Goal: Task Accomplishment & Management: Manage account settings

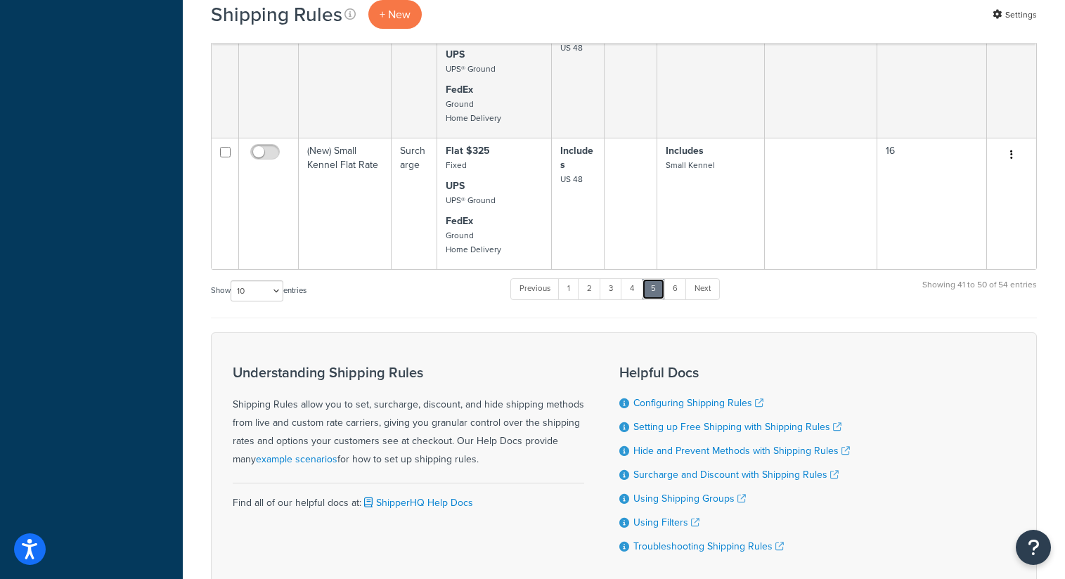
scroll to position [1060, 0]
click at [573, 297] on link "1" at bounding box center [568, 288] width 21 height 21
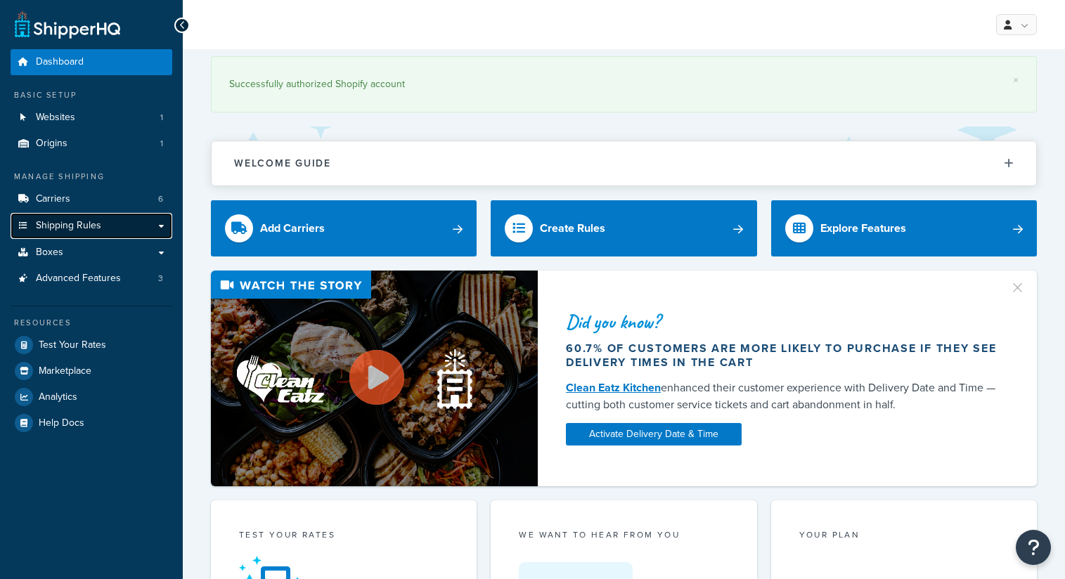
click at [69, 228] on span "Shipping Rules" at bounding box center [68, 226] width 65 height 12
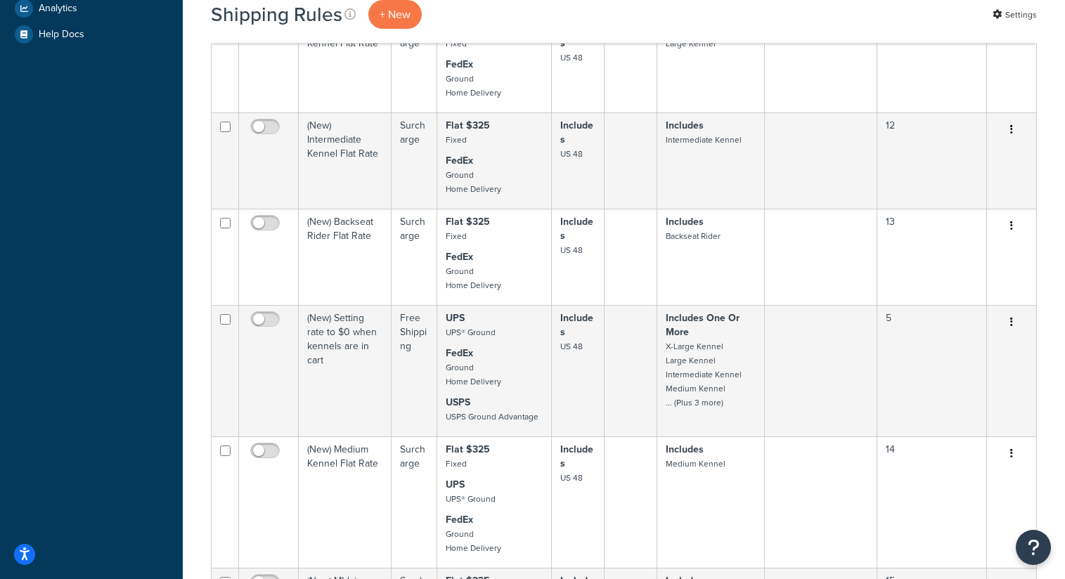
scroll to position [1160, 0]
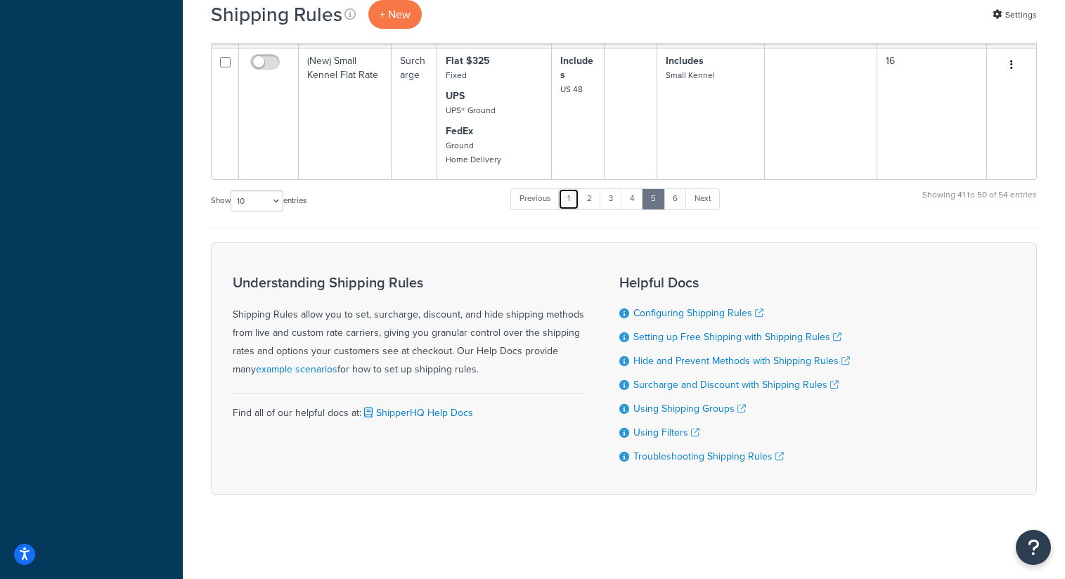
click at [572, 201] on link "1" at bounding box center [568, 198] width 21 height 21
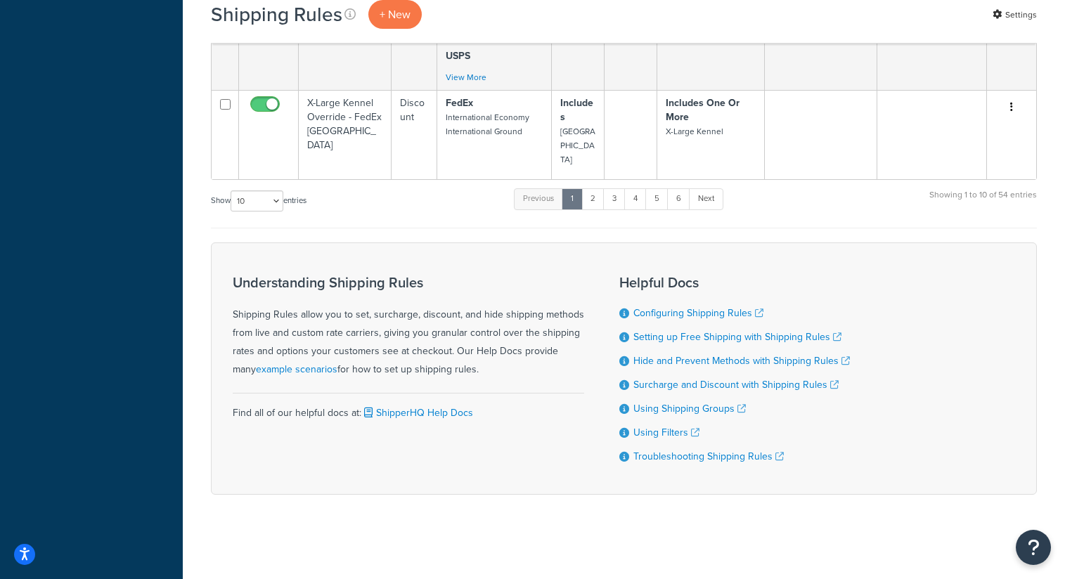
scroll to position [1017, 0]
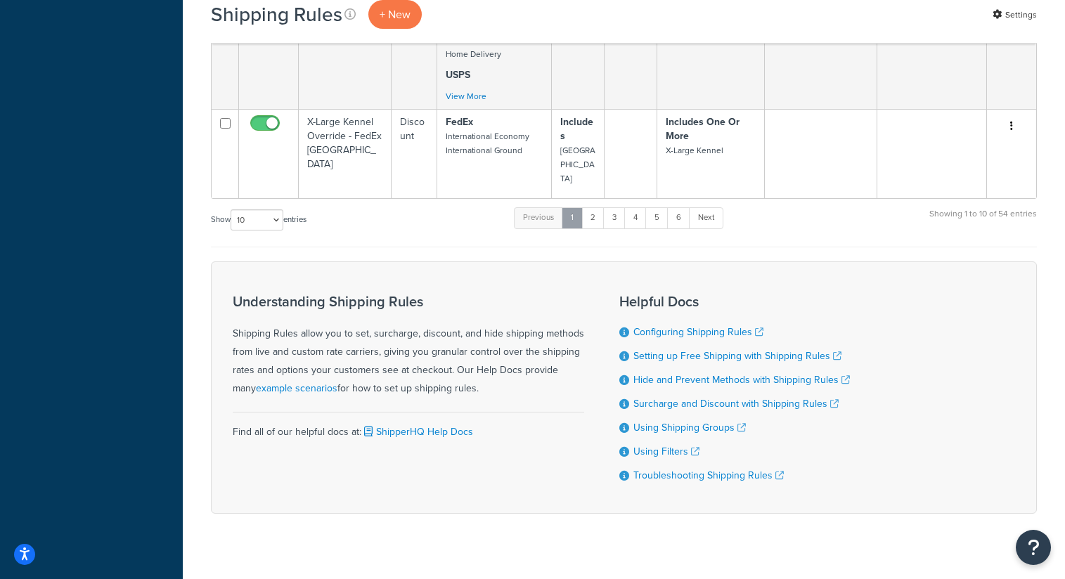
click at [574, 207] on link "1" at bounding box center [572, 217] width 21 height 21
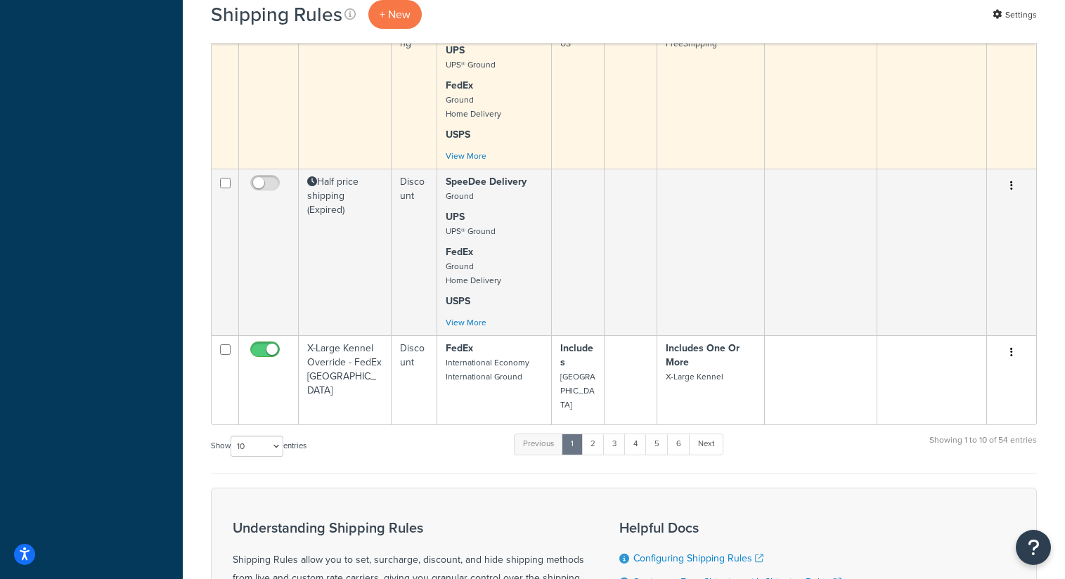
scroll to position [792, 0]
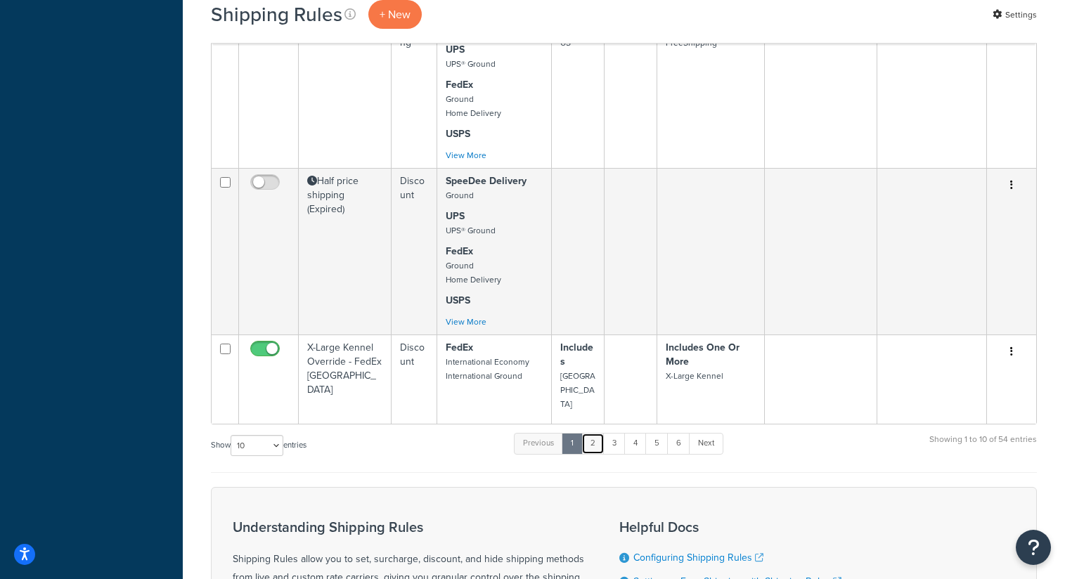
click at [594, 433] on link "2" at bounding box center [592, 443] width 23 height 21
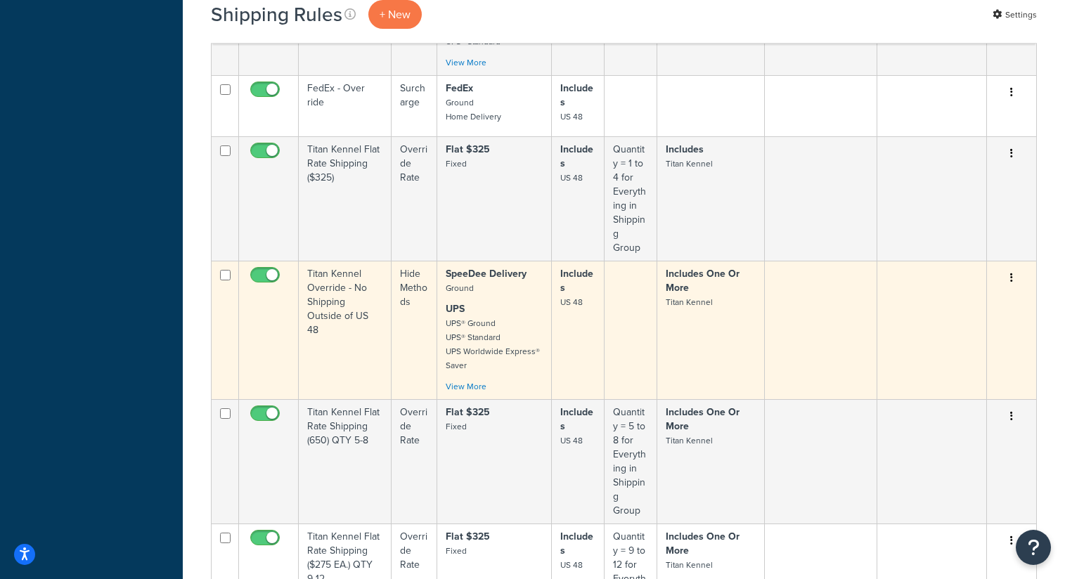
scroll to position [798, 0]
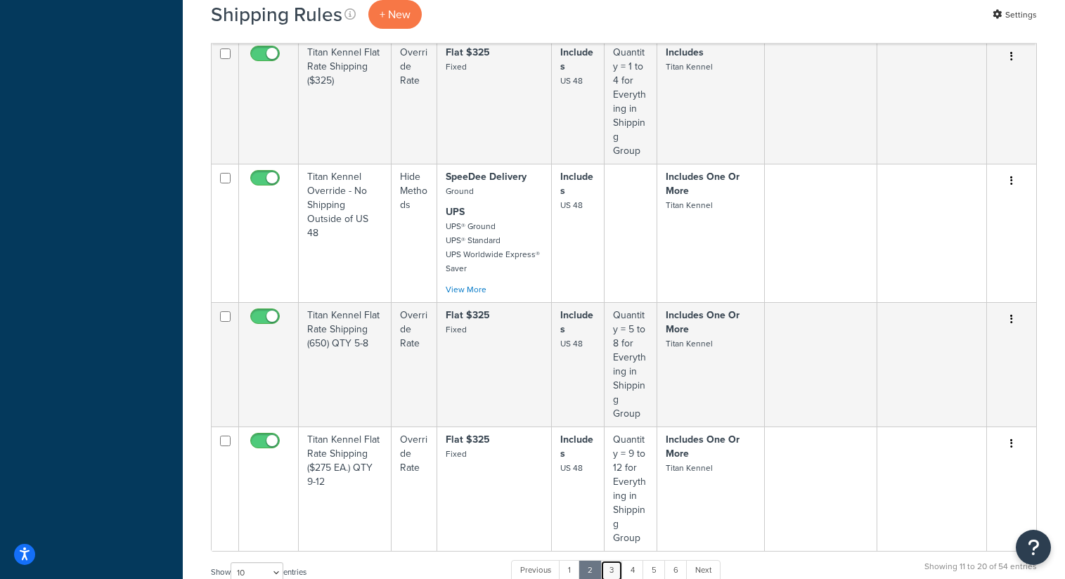
click at [616, 560] on link "3" at bounding box center [611, 570] width 22 height 21
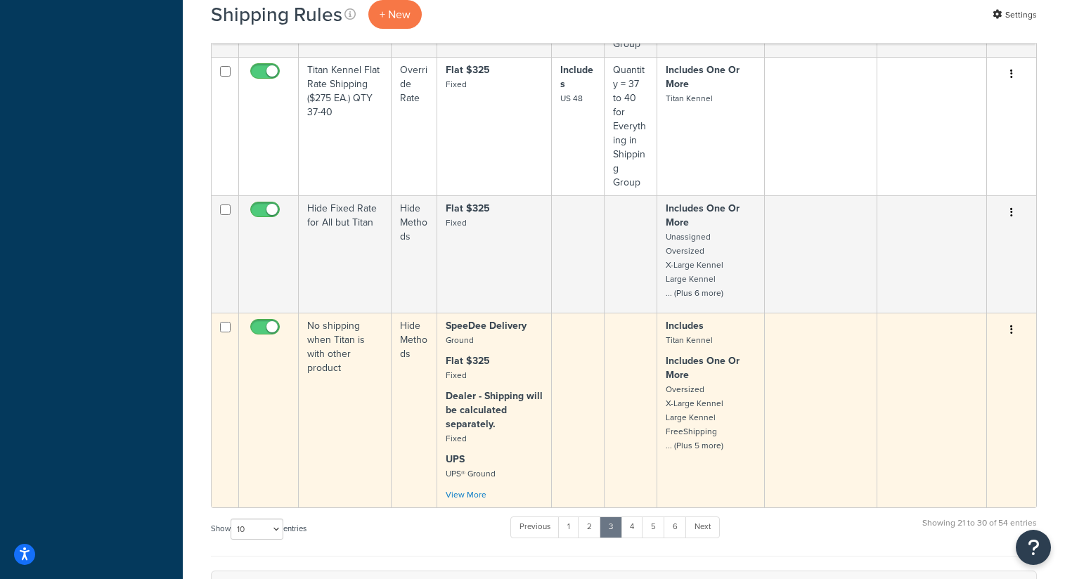
scroll to position [1105, 0]
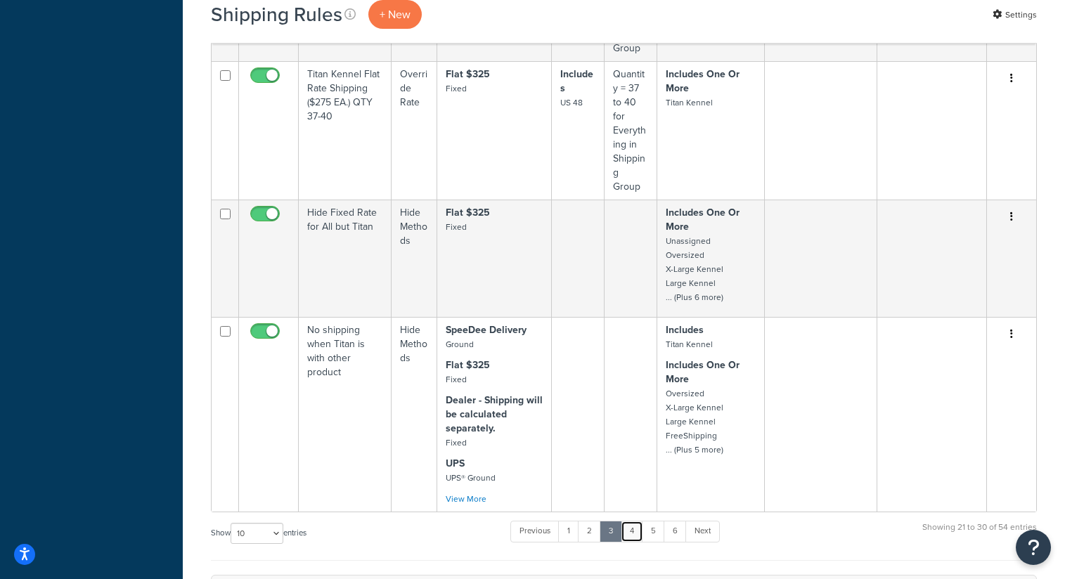
click at [638, 521] on link "4" at bounding box center [632, 531] width 22 height 21
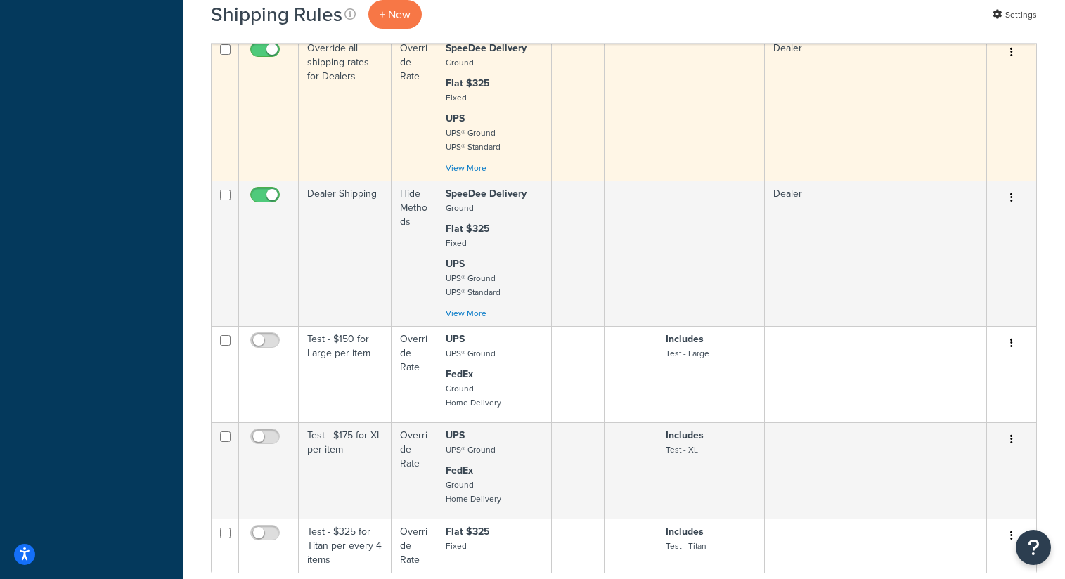
scroll to position [950, 0]
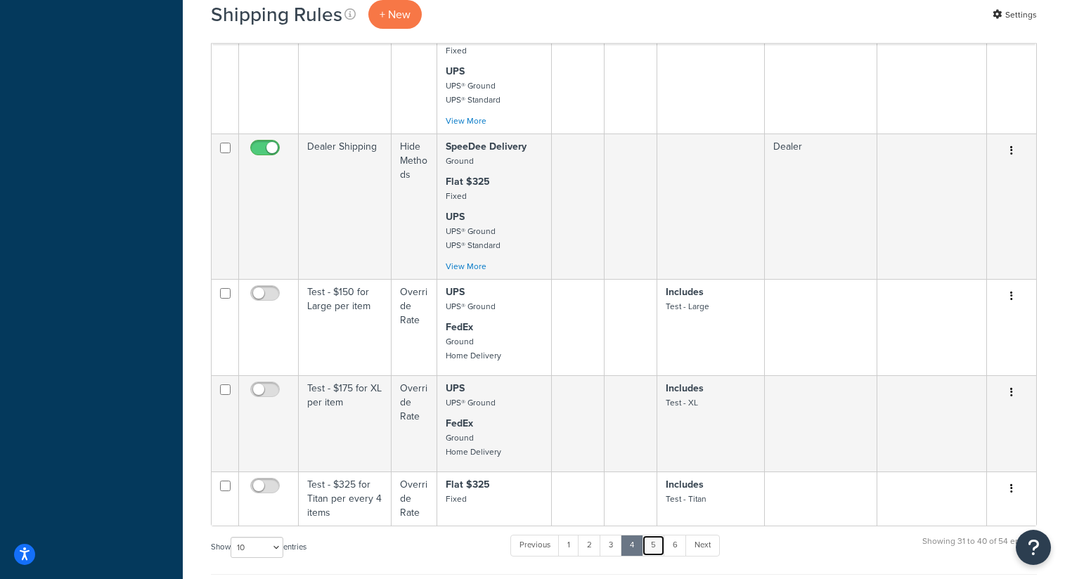
click at [657, 556] on link "5" at bounding box center [653, 545] width 23 height 21
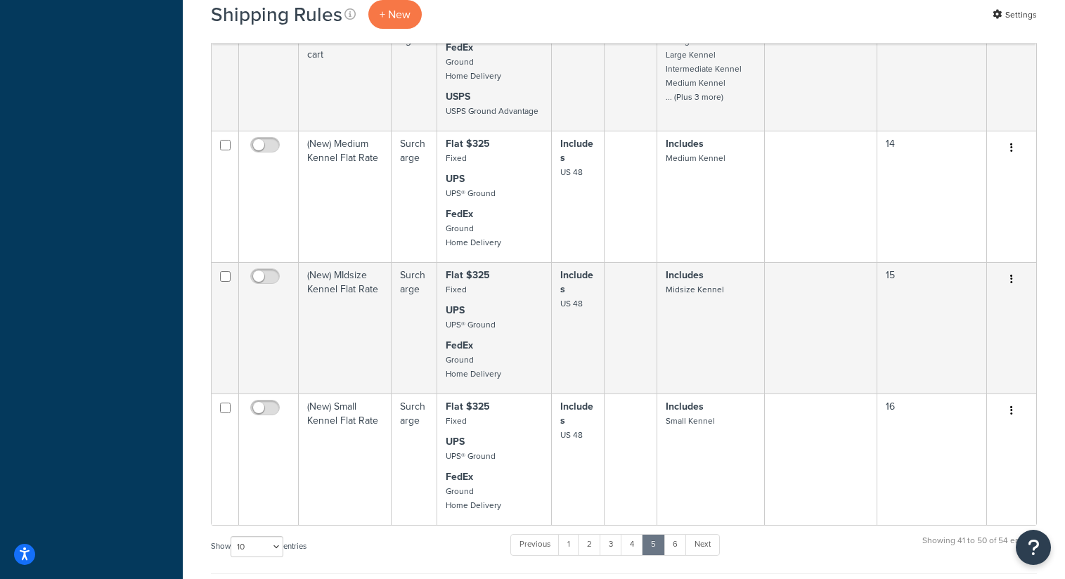
scroll to position [832, 0]
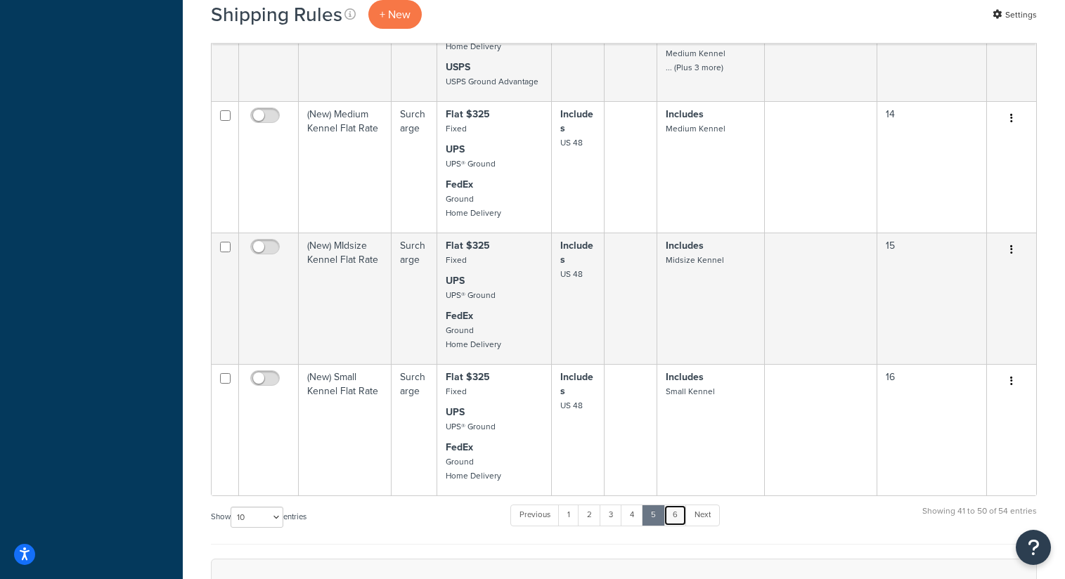
click at [682, 526] on link "6" at bounding box center [675, 515] width 23 height 21
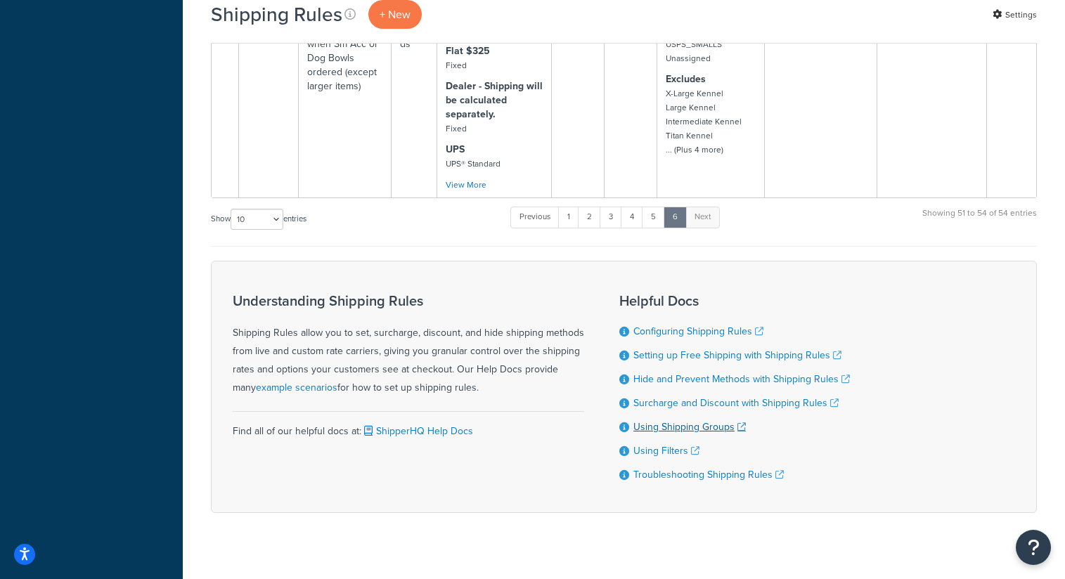
scroll to position [789, 0]
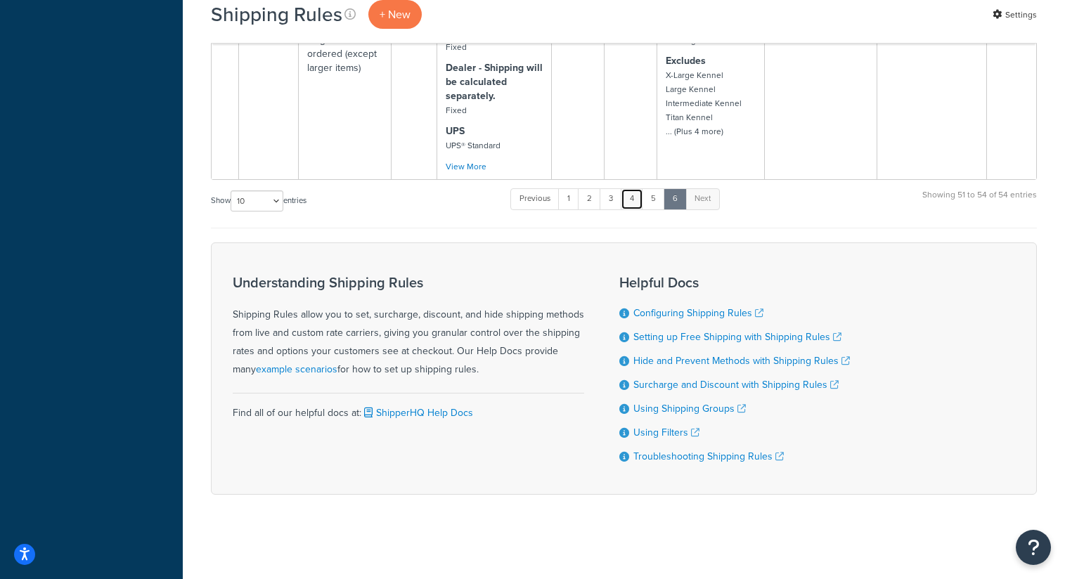
click at [637, 197] on link "4" at bounding box center [632, 198] width 22 height 21
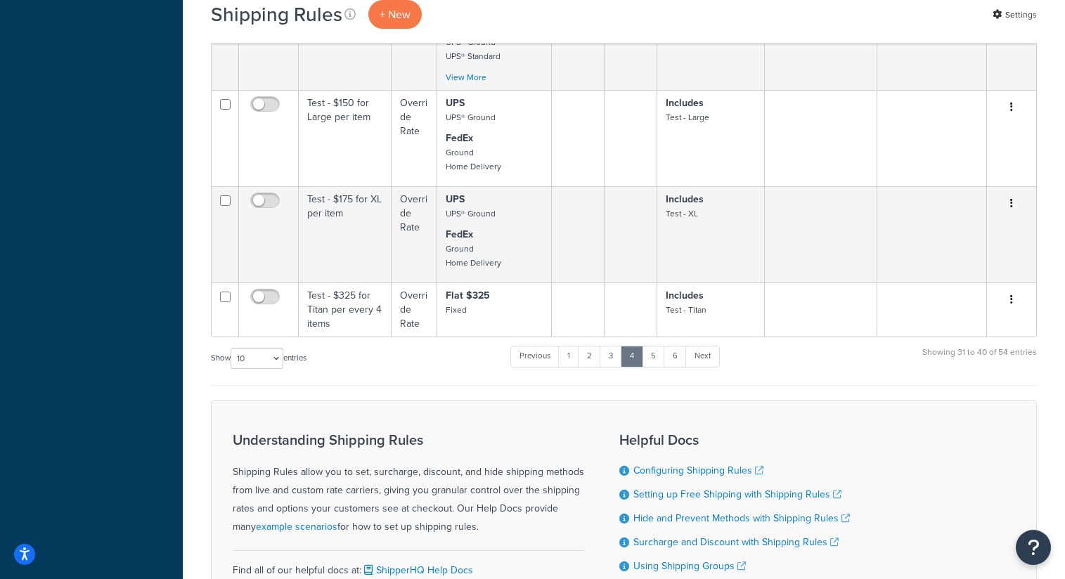
scroll to position [1241, 0]
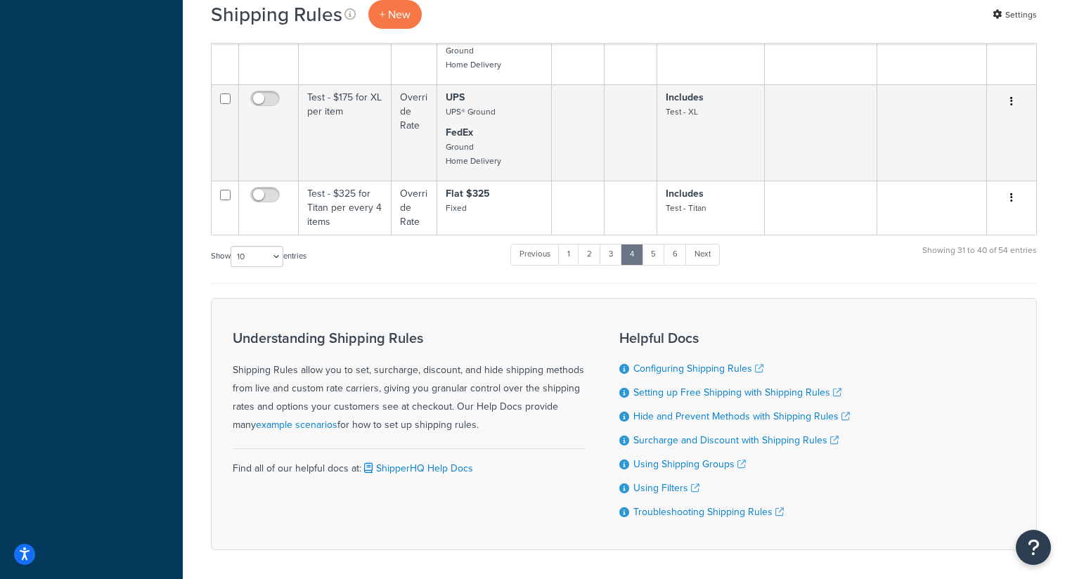
click at [612, 271] on ul "Previous 1 2 3 4 5 6 Next" at bounding box center [614, 257] width 209 height 27
click at [615, 265] on link "3" at bounding box center [611, 254] width 22 height 21
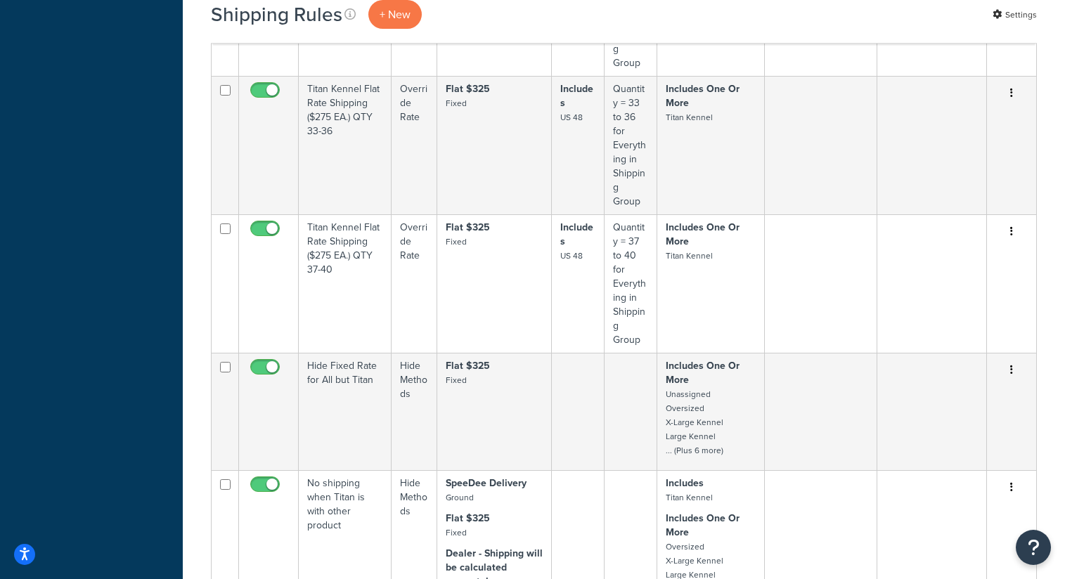
scroll to position [1408, 0]
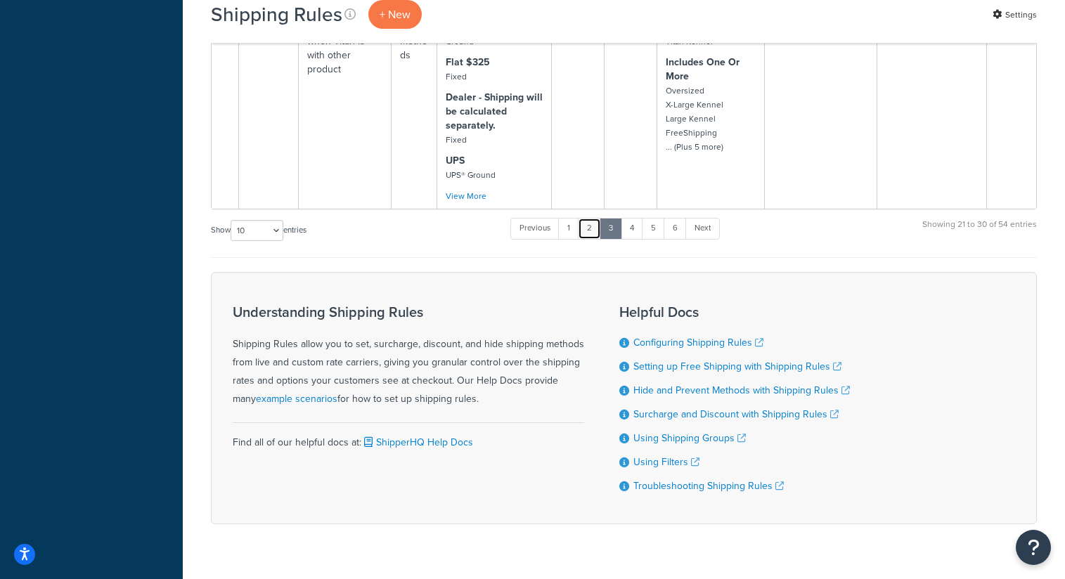
click at [591, 218] on link "2" at bounding box center [589, 228] width 23 height 21
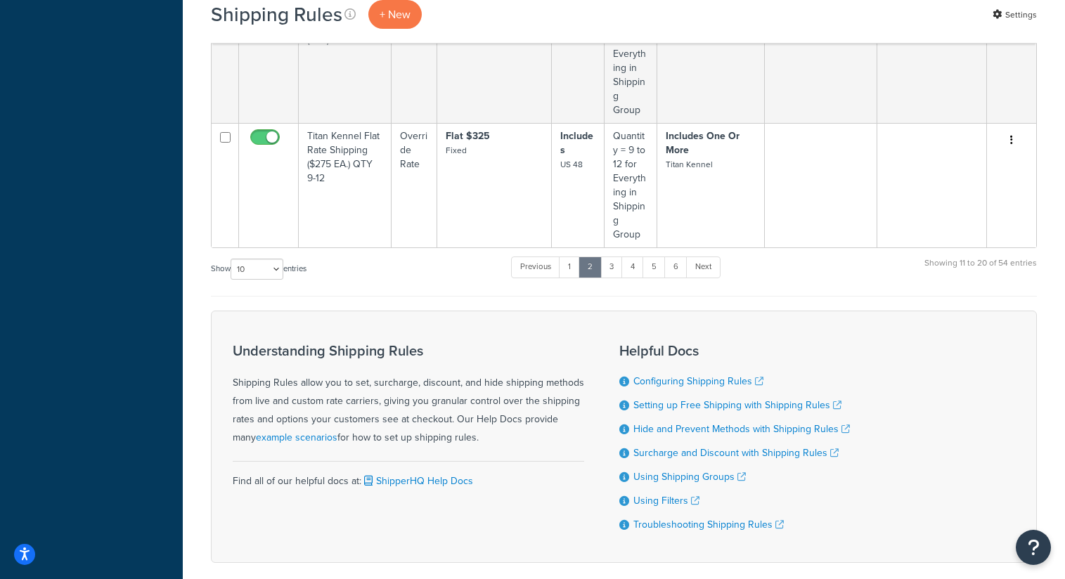
scroll to position [1157, 0]
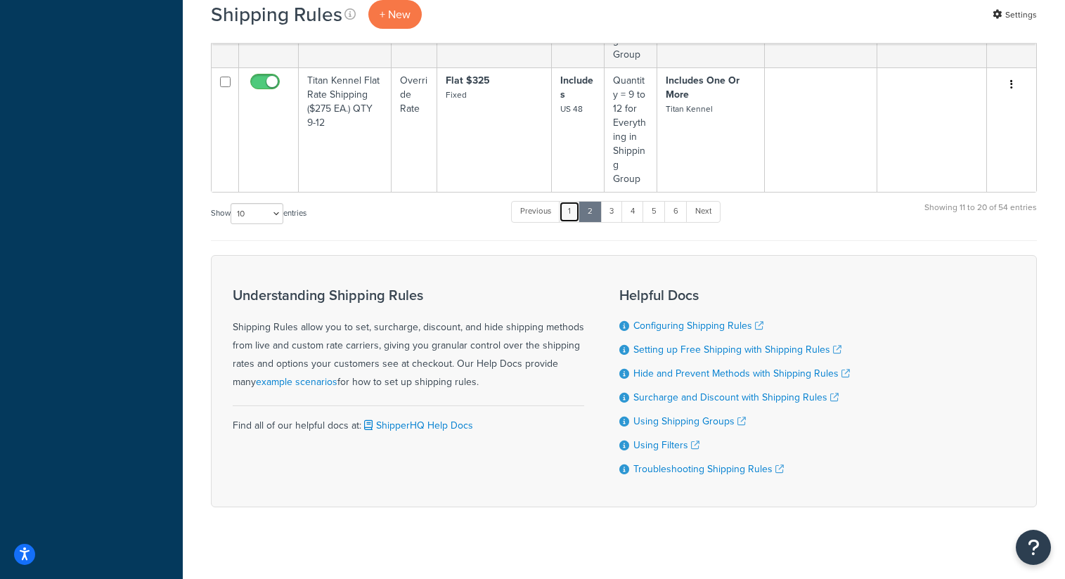
click at [577, 201] on link "1" at bounding box center [569, 211] width 21 height 21
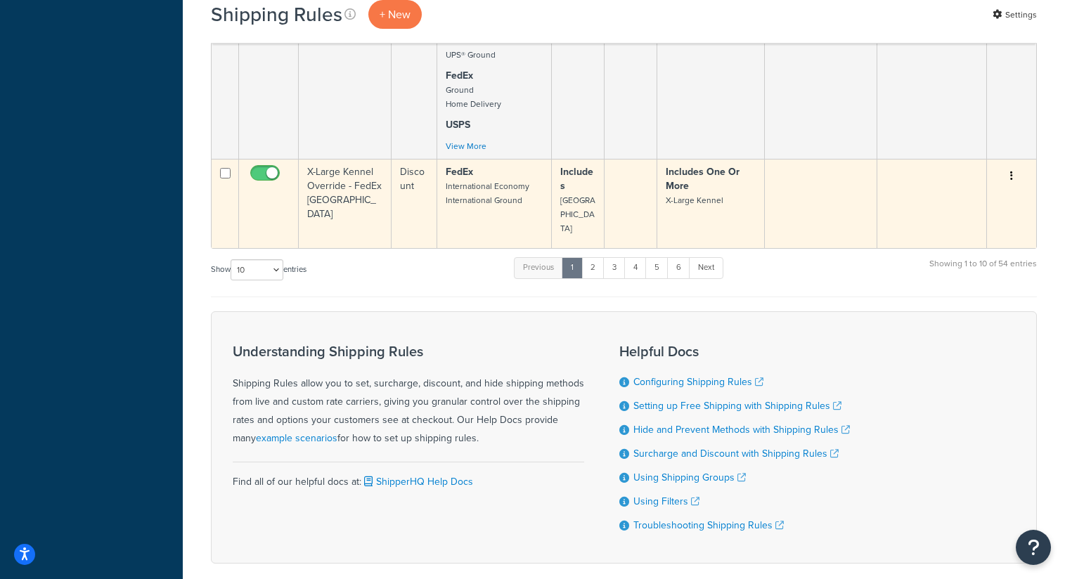
scroll to position [1028, 0]
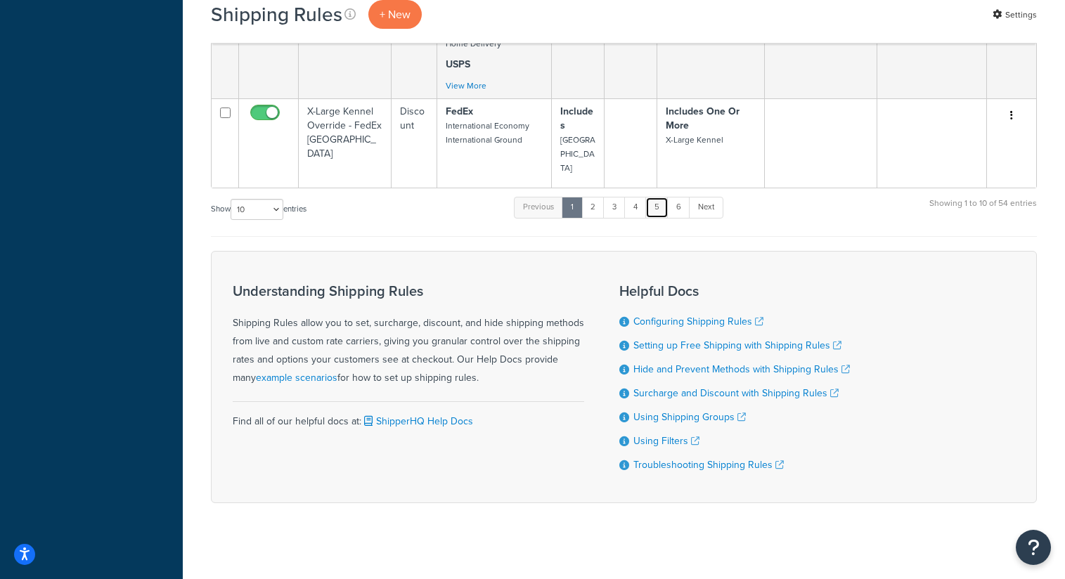
click at [660, 198] on link "5" at bounding box center [656, 207] width 23 height 21
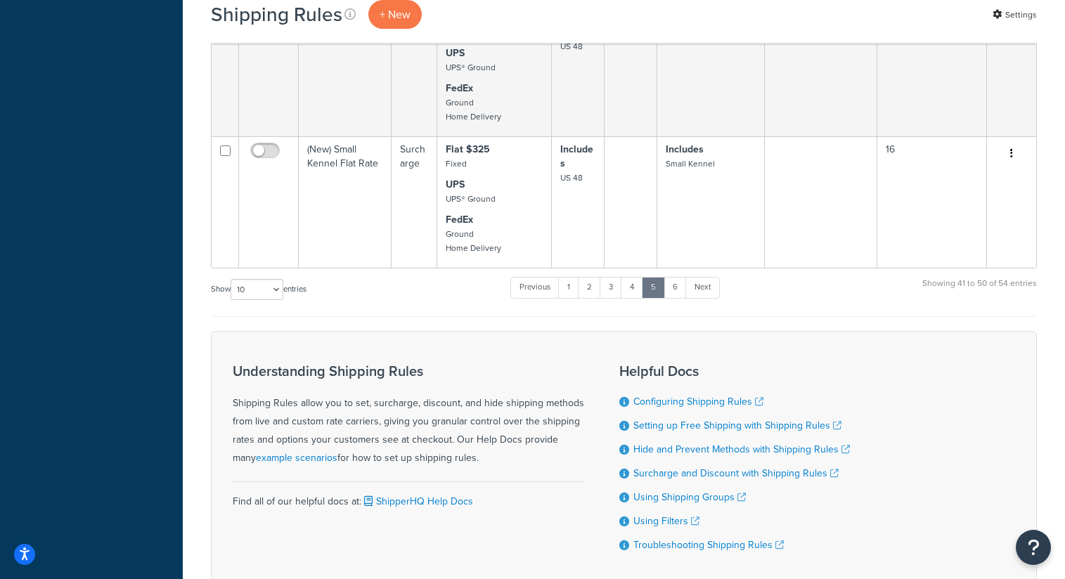
scroll to position [1082, 0]
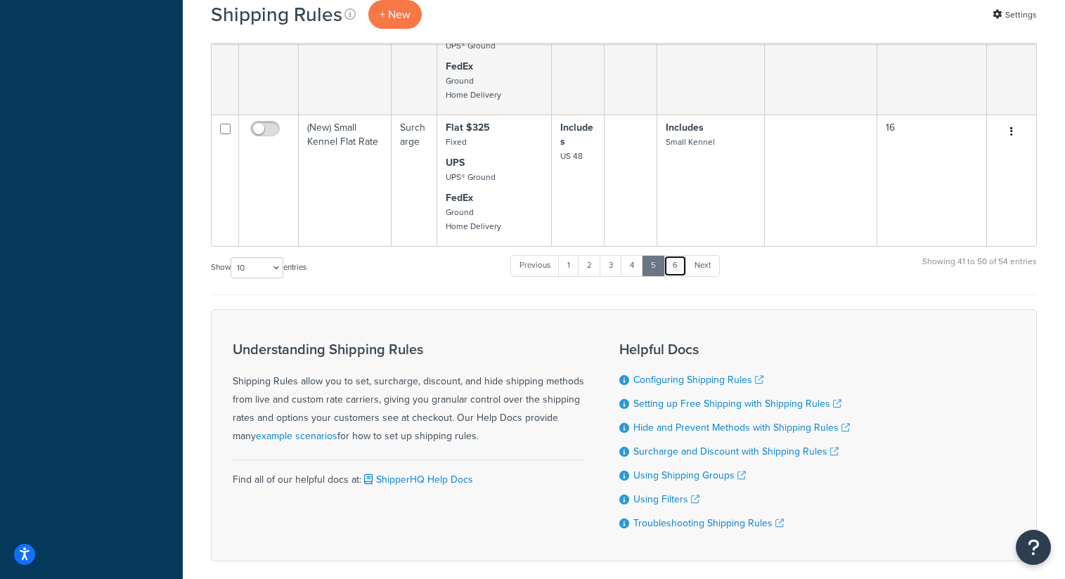
click at [678, 276] on link "6" at bounding box center [675, 265] width 23 height 21
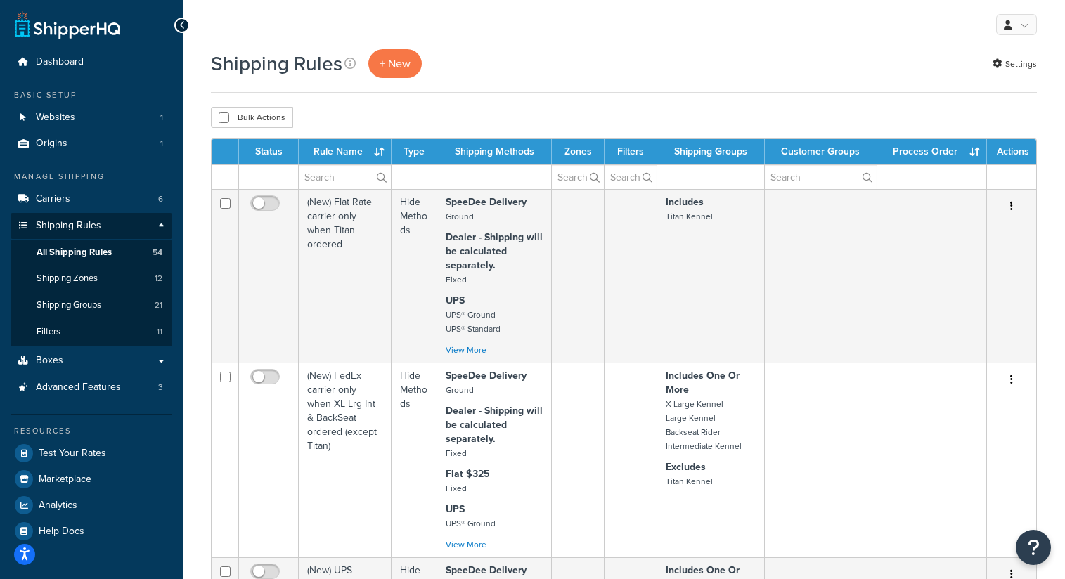
scroll to position [789, 0]
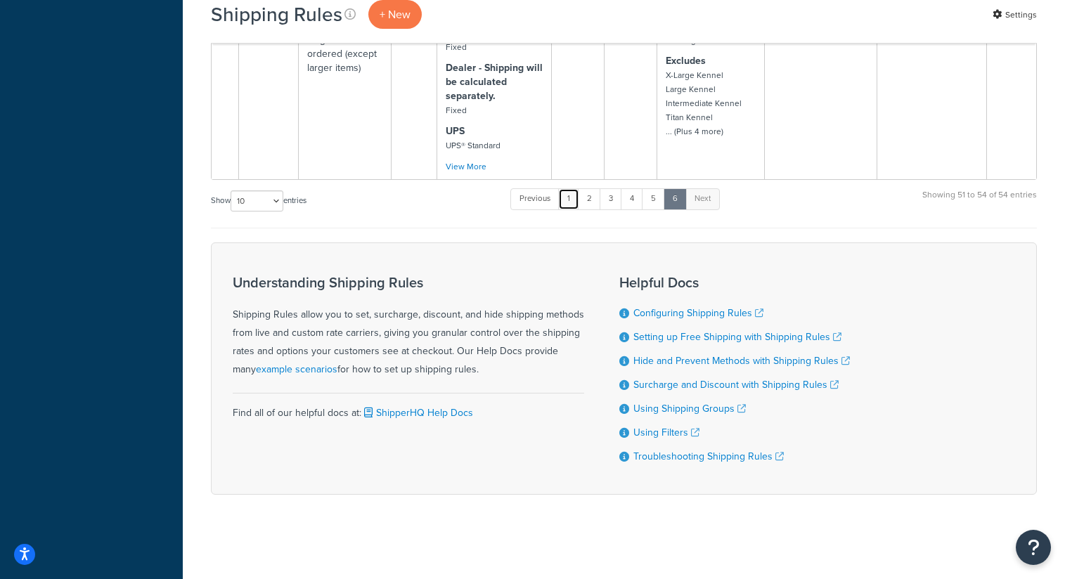
click at [568, 195] on link "1" at bounding box center [568, 198] width 21 height 21
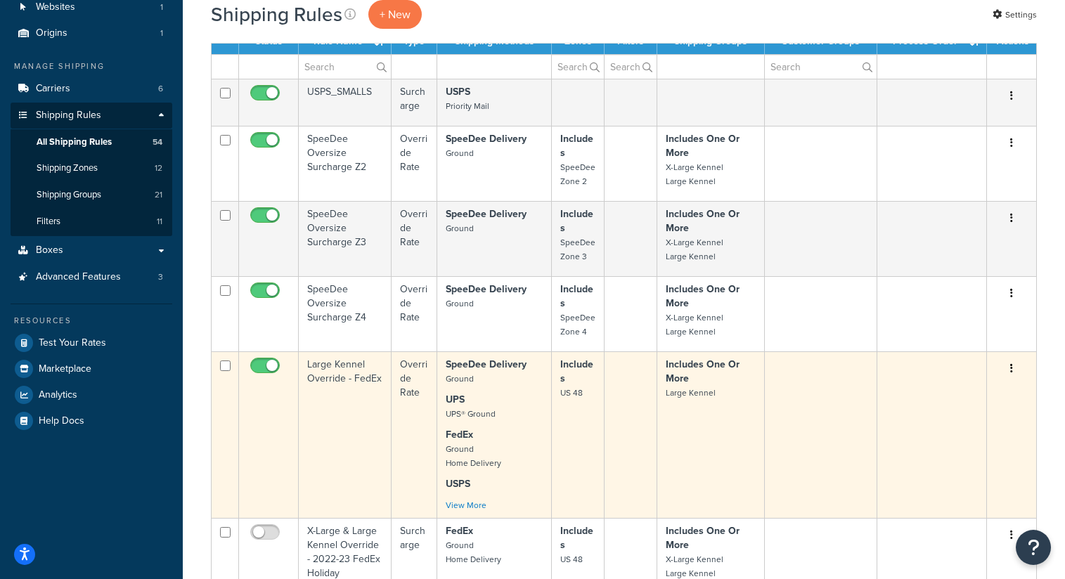
scroll to position [0, 0]
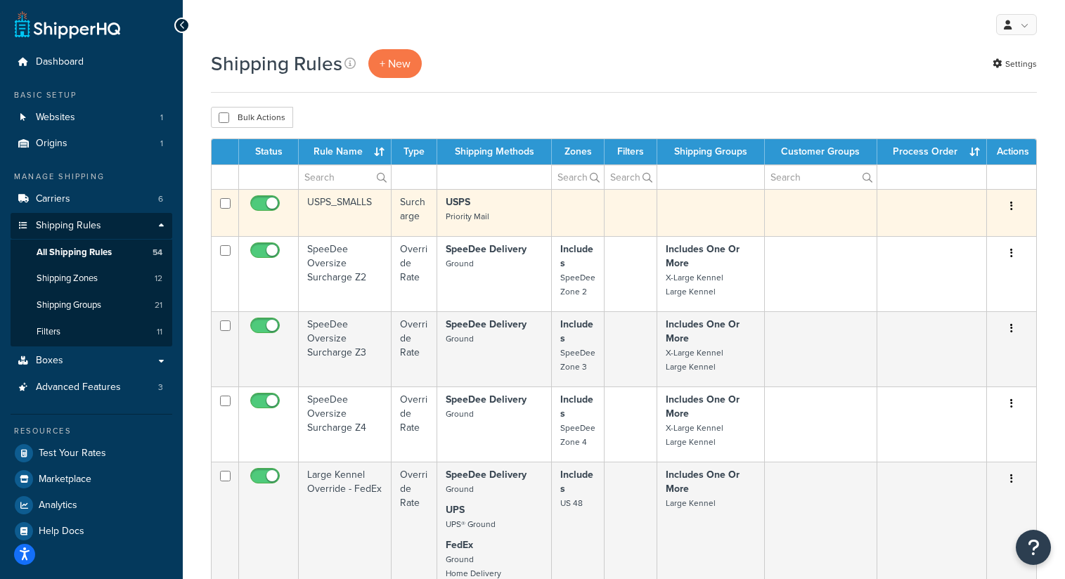
click at [273, 204] on input "checkbox" at bounding box center [266, 207] width 39 height 18
checkbox input "false"
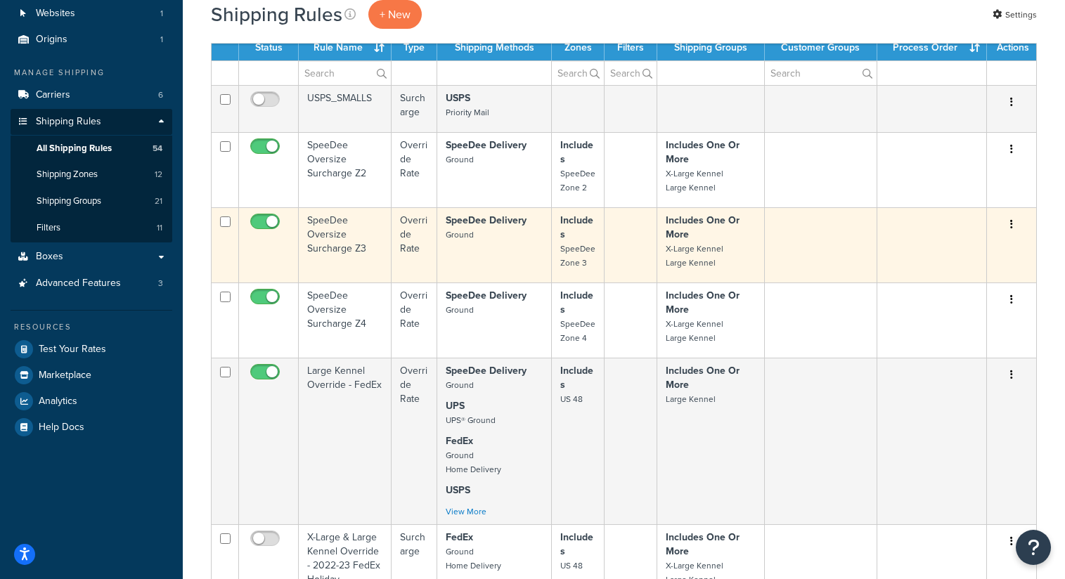
scroll to position [105, 0]
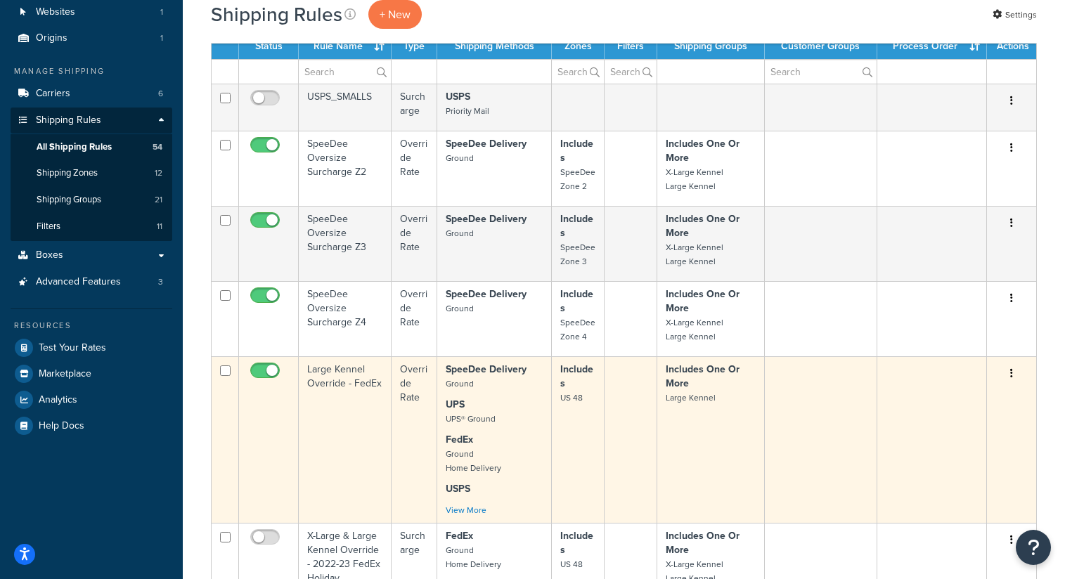
click at [273, 375] on input "checkbox" at bounding box center [266, 375] width 39 height 18
checkbox input "false"
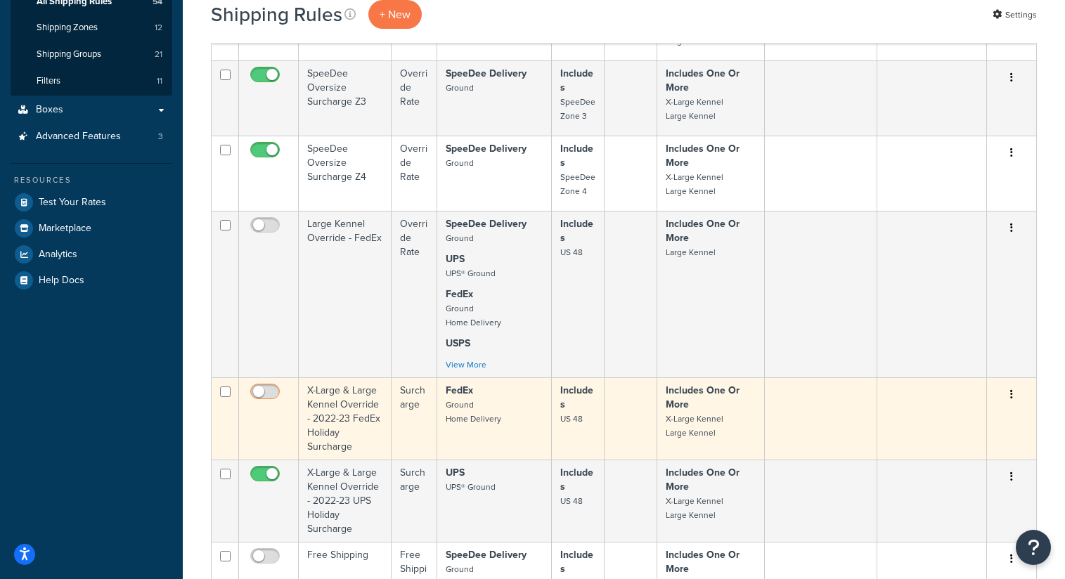
scroll to position [284, 0]
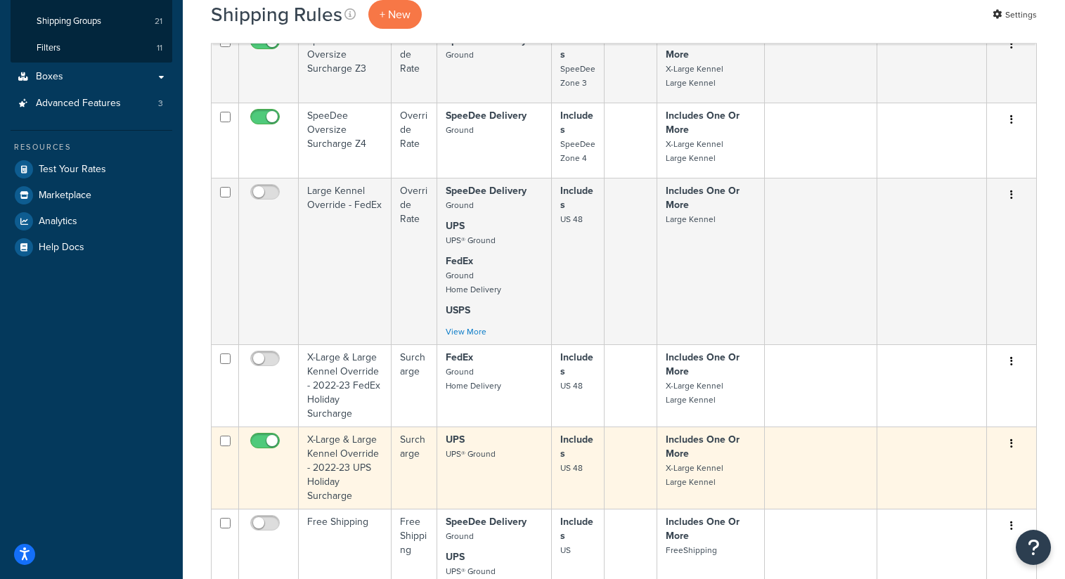
click at [271, 451] on input "checkbox" at bounding box center [266, 445] width 39 height 18
checkbox input "false"
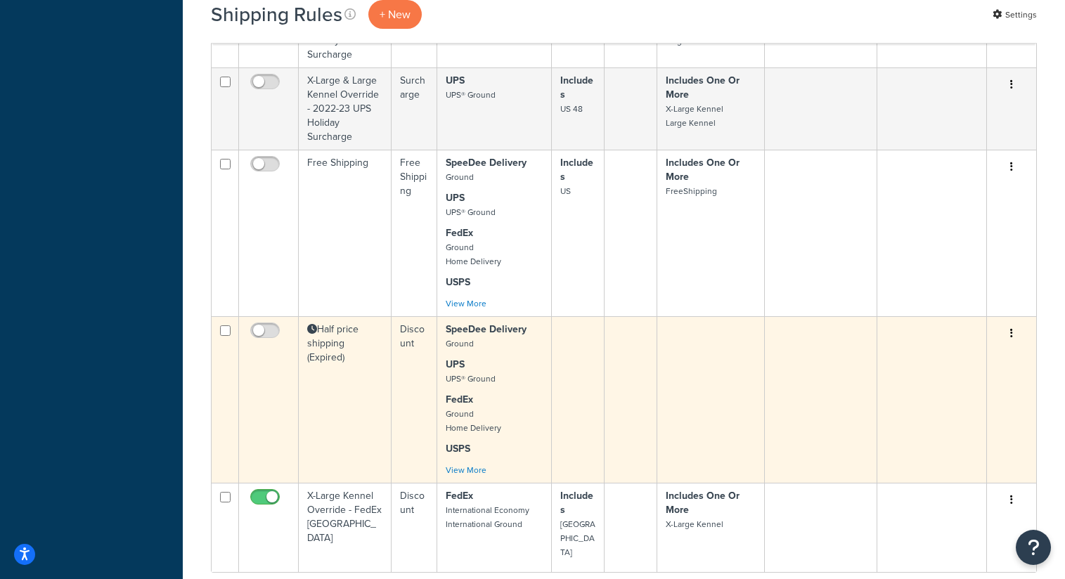
scroll to position [766, 0]
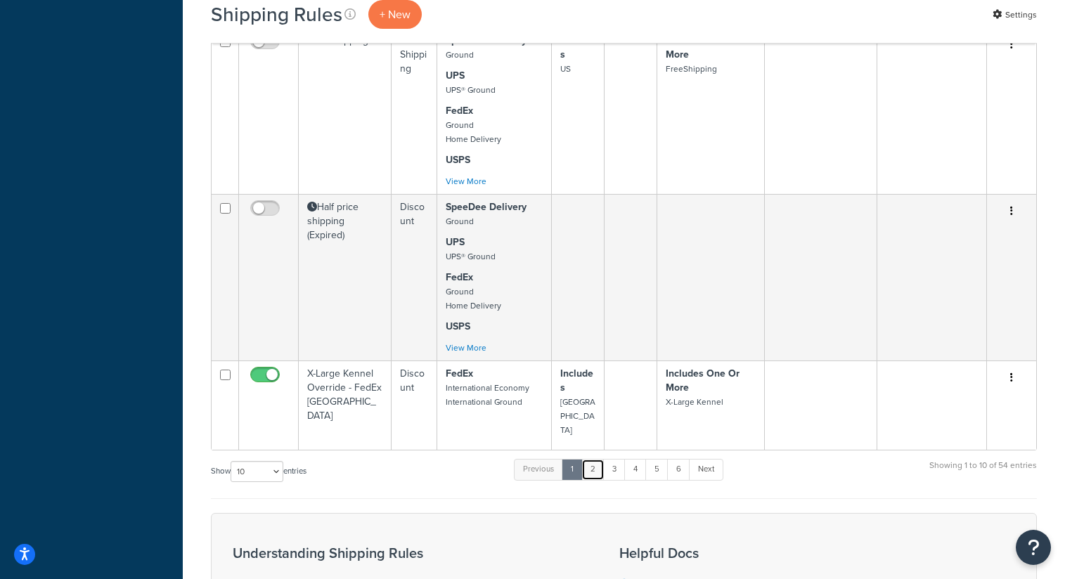
click at [598, 459] on link "2" at bounding box center [592, 469] width 23 height 21
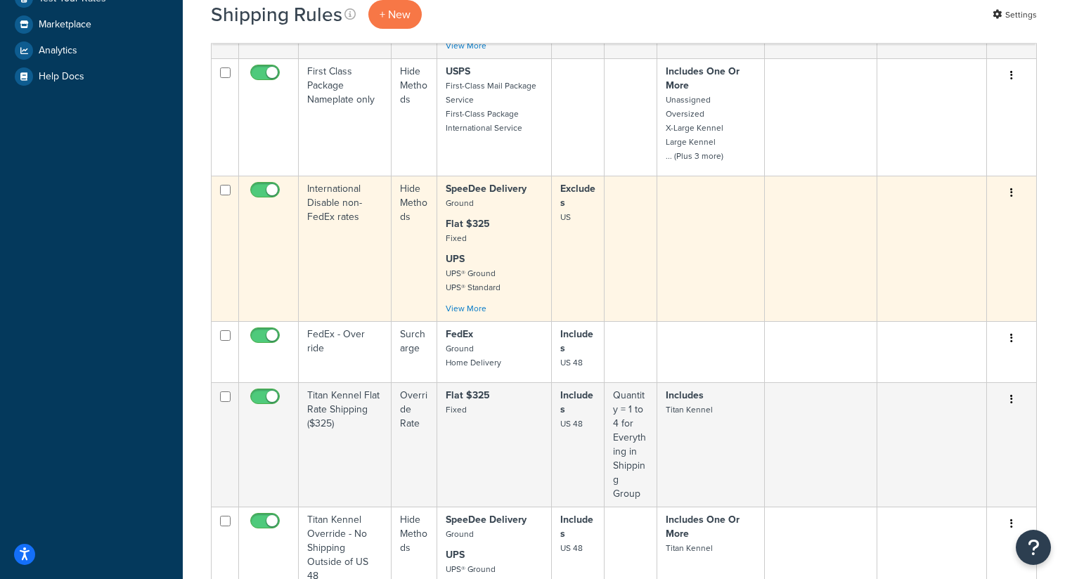
scroll to position [456, 0]
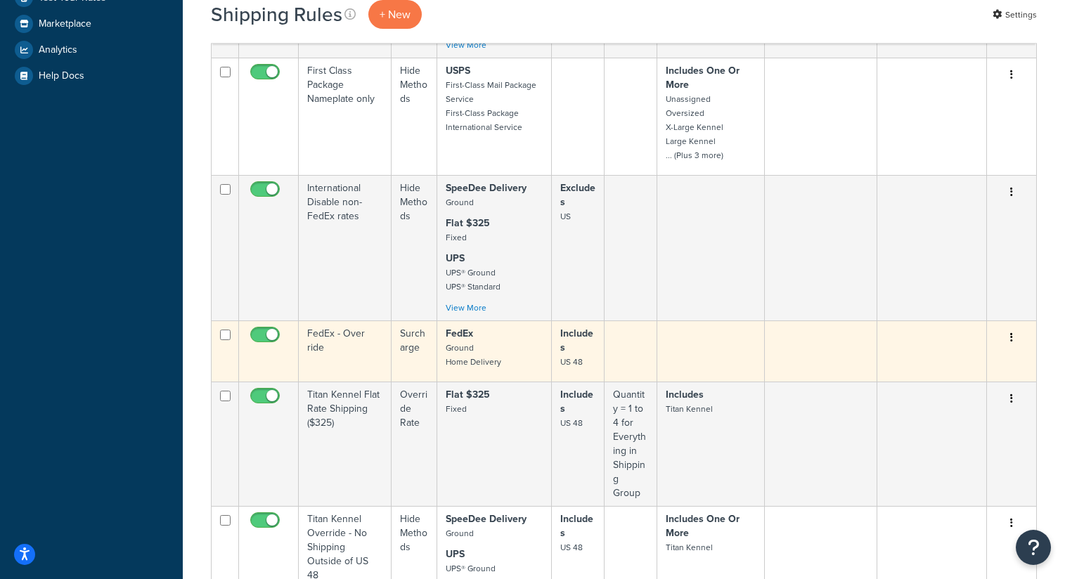
click at [273, 330] on input "checkbox" at bounding box center [266, 339] width 39 height 18
checkbox input "false"
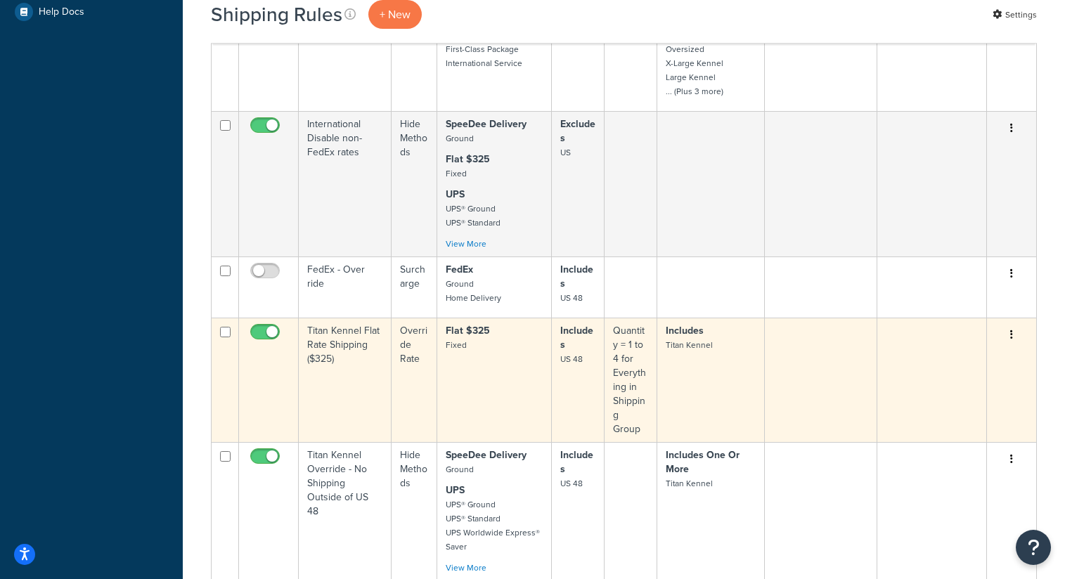
click at [274, 327] on input "checkbox" at bounding box center [266, 336] width 39 height 18
checkbox input "false"
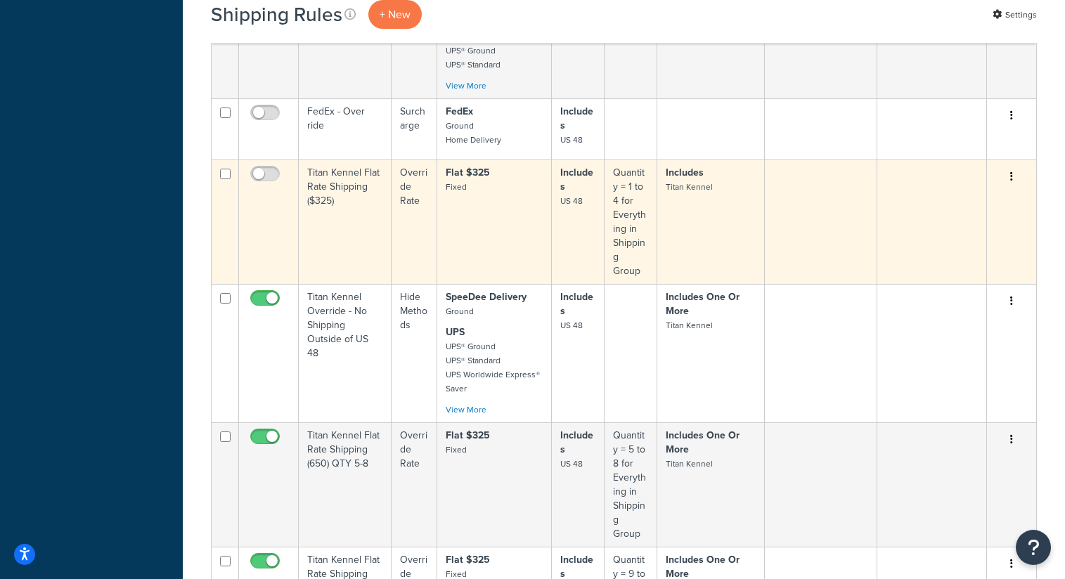
scroll to position [680, 0]
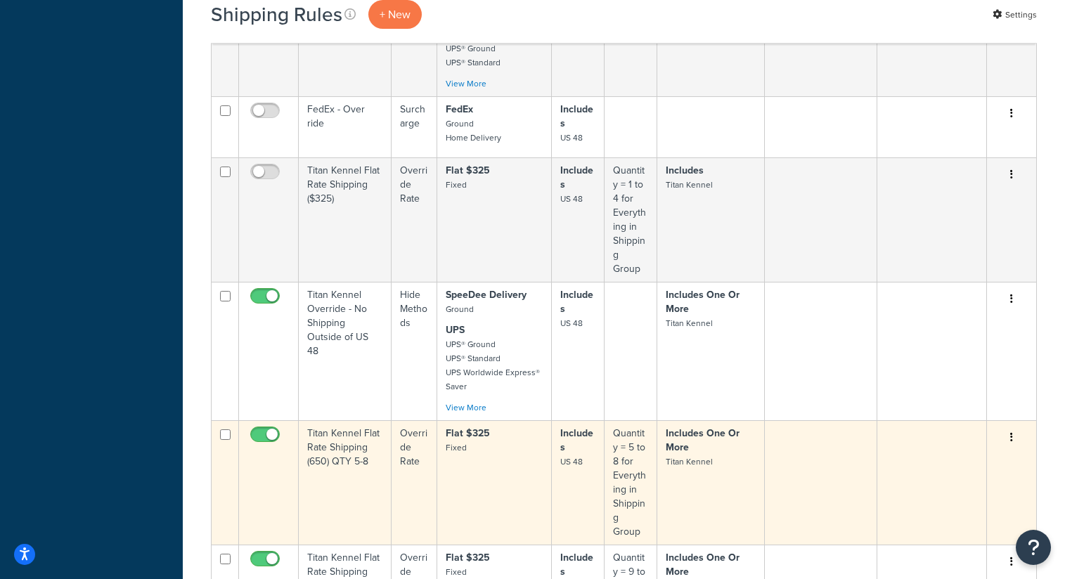
click at [266, 430] on input "checkbox" at bounding box center [266, 439] width 39 height 18
checkbox input "false"
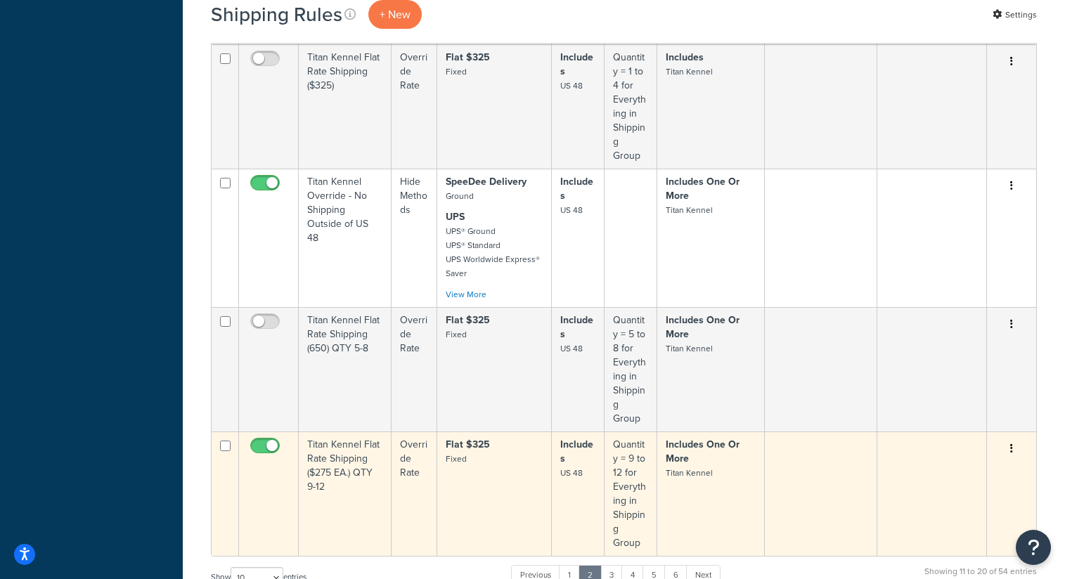
click at [266, 432] on td at bounding box center [269, 494] width 60 height 124
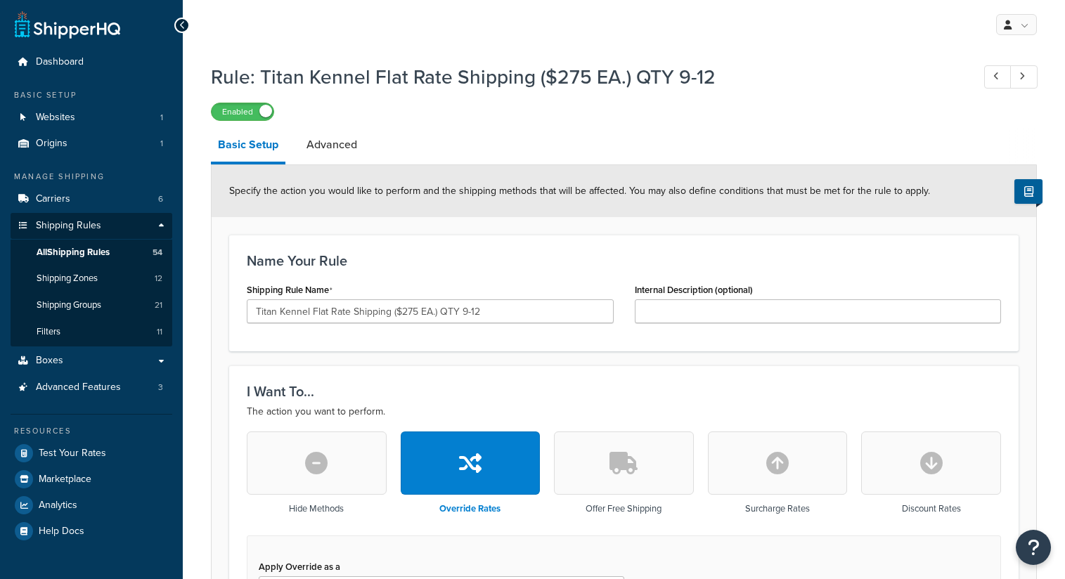
select select "SHIPPING_GROUP"
click at [186, 24] on div at bounding box center [181, 25] width 15 height 15
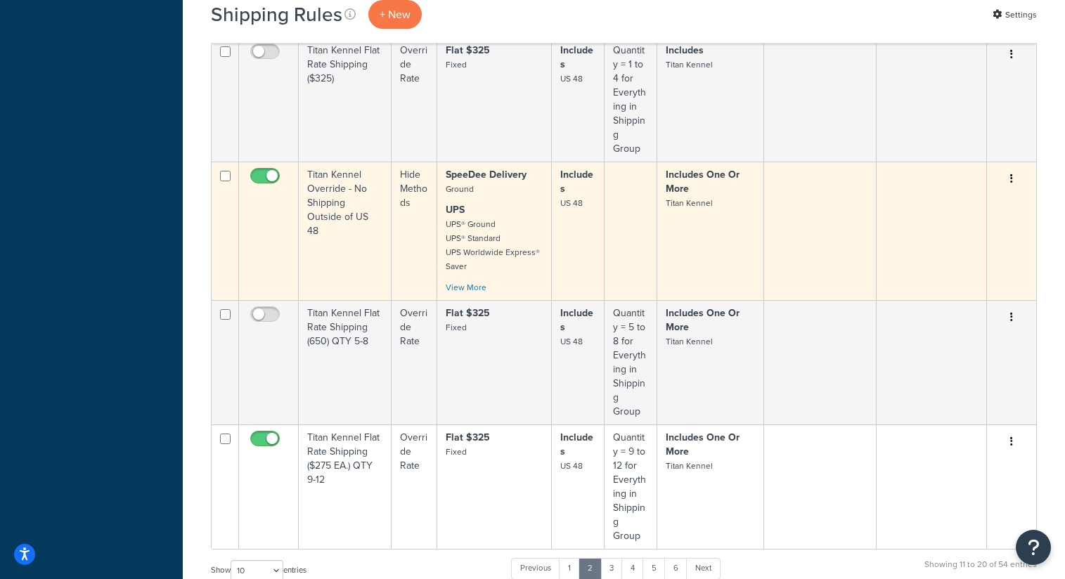
scroll to position [837, 0]
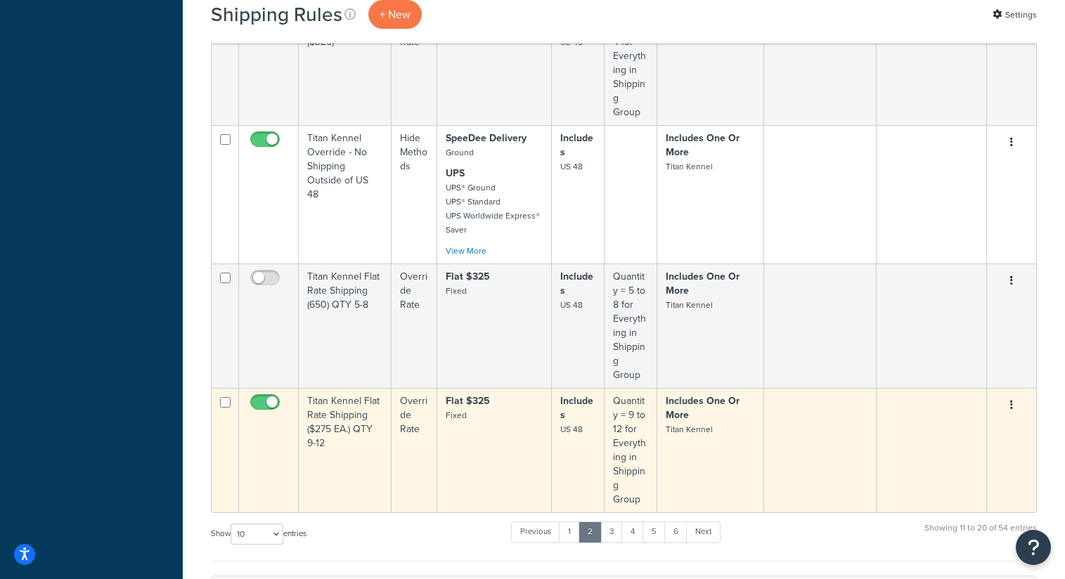
click at [275, 397] on input "checkbox" at bounding box center [266, 406] width 39 height 18
checkbox input "false"
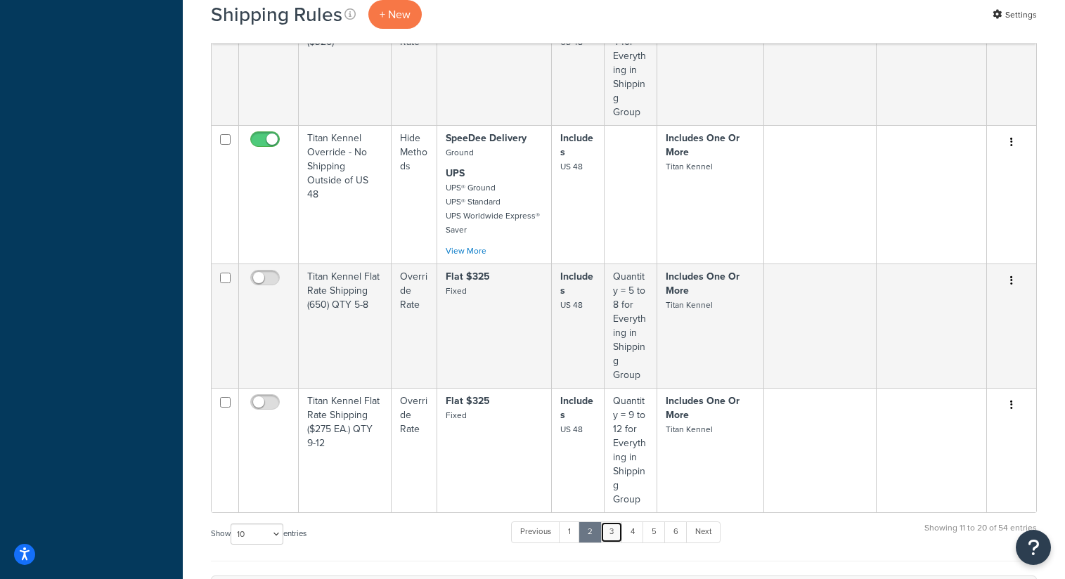
click at [617, 522] on link "3" at bounding box center [611, 532] width 22 height 21
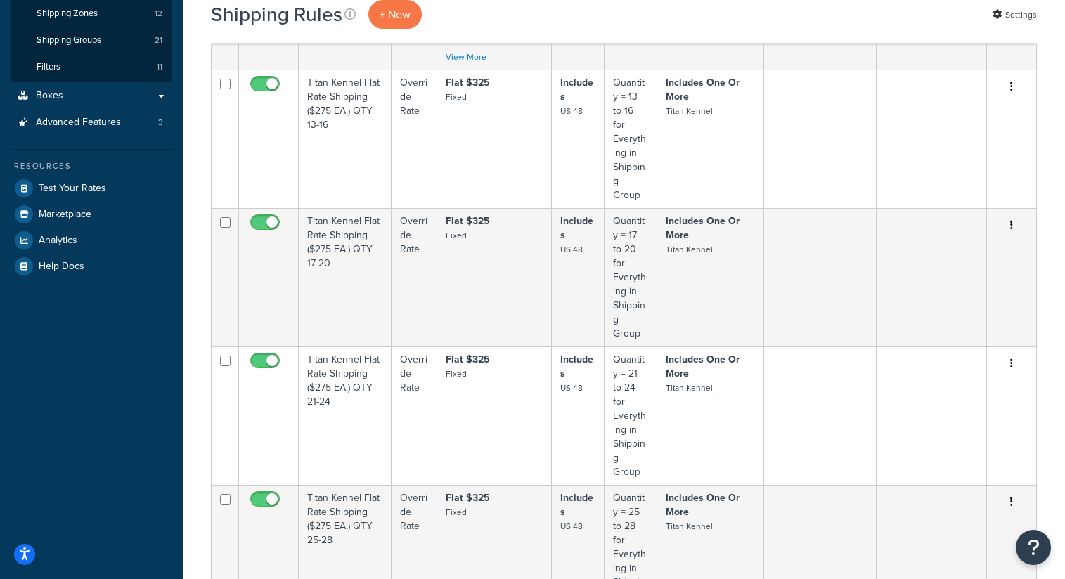
scroll to position [0, 0]
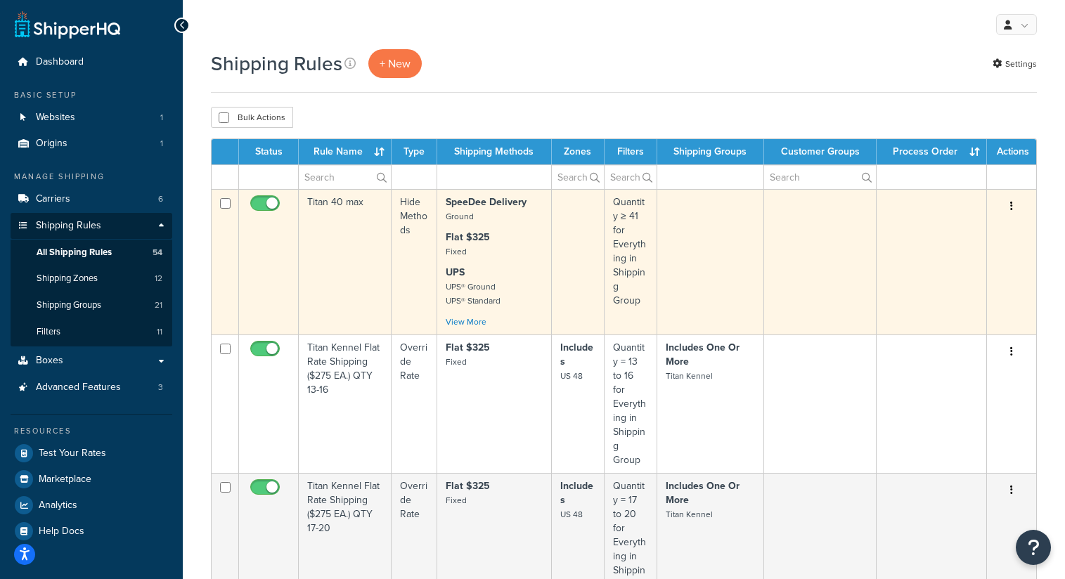
click at [271, 204] on input "checkbox" at bounding box center [266, 207] width 39 height 18
checkbox input "false"
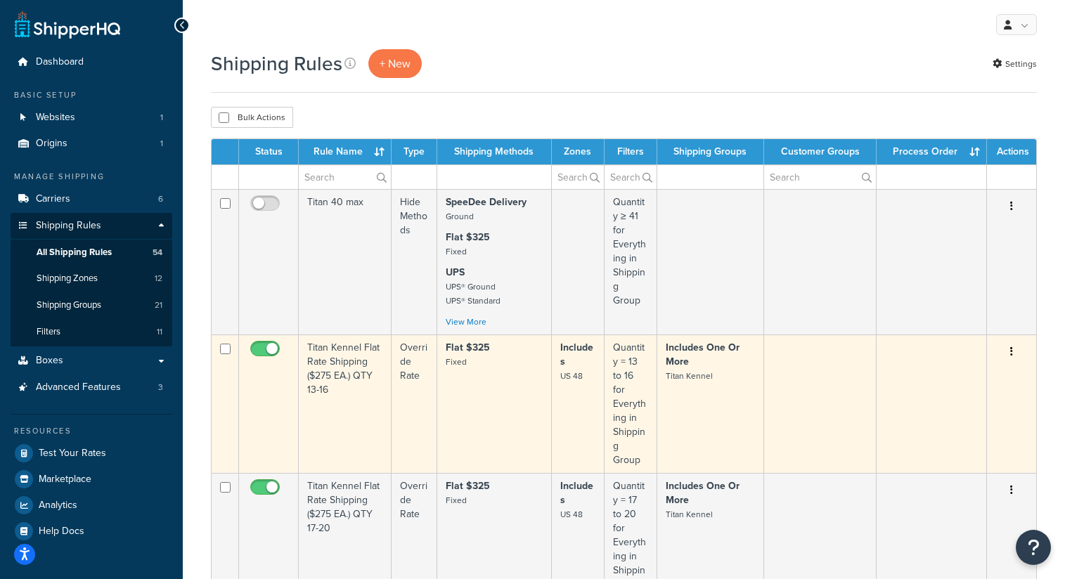
click at [265, 350] on input "checkbox" at bounding box center [266, 353] width 39 height 18
checkbox input "false"
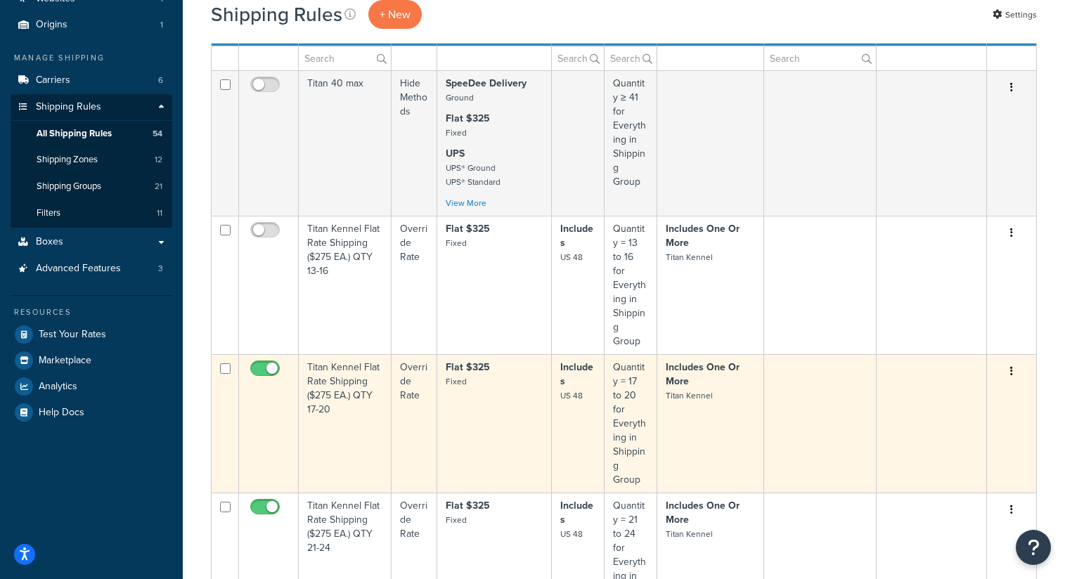
click at [261, 354] on td at bounding box center [269, 423] width 60 height 139
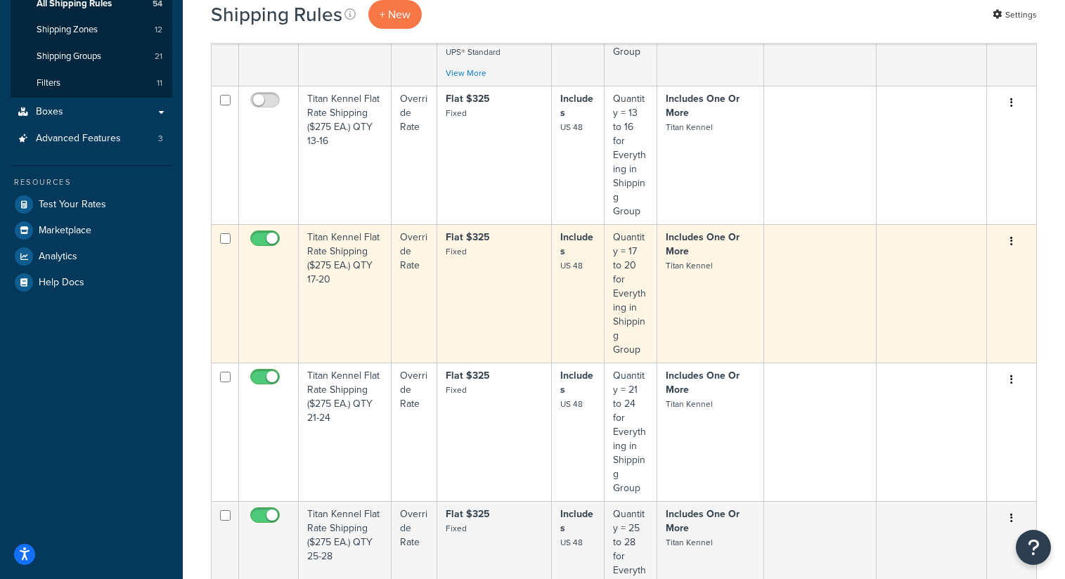
scroll to position [256, 0]
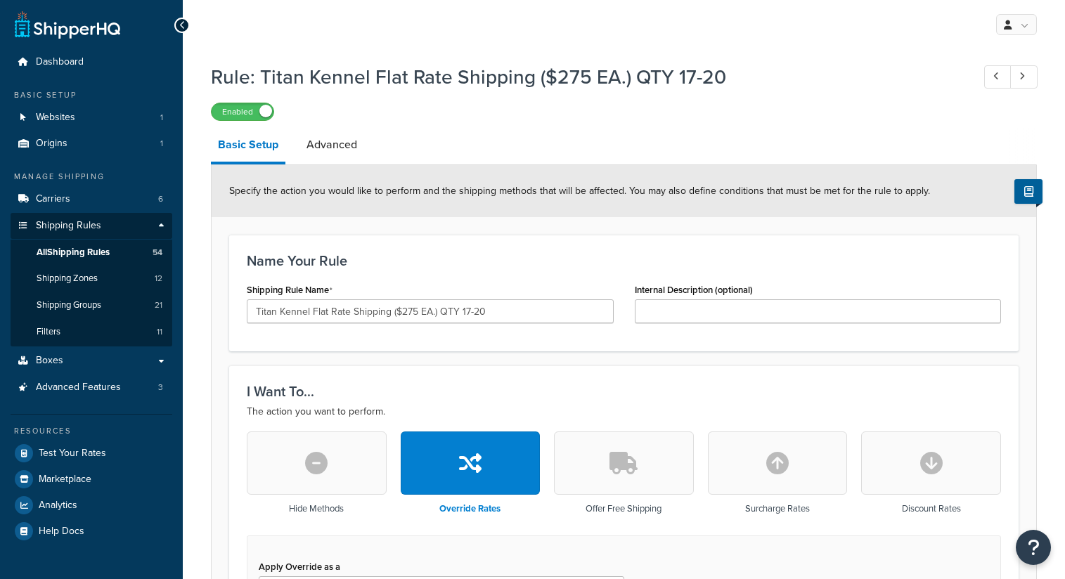
select select "SHIPPING_GROUP"
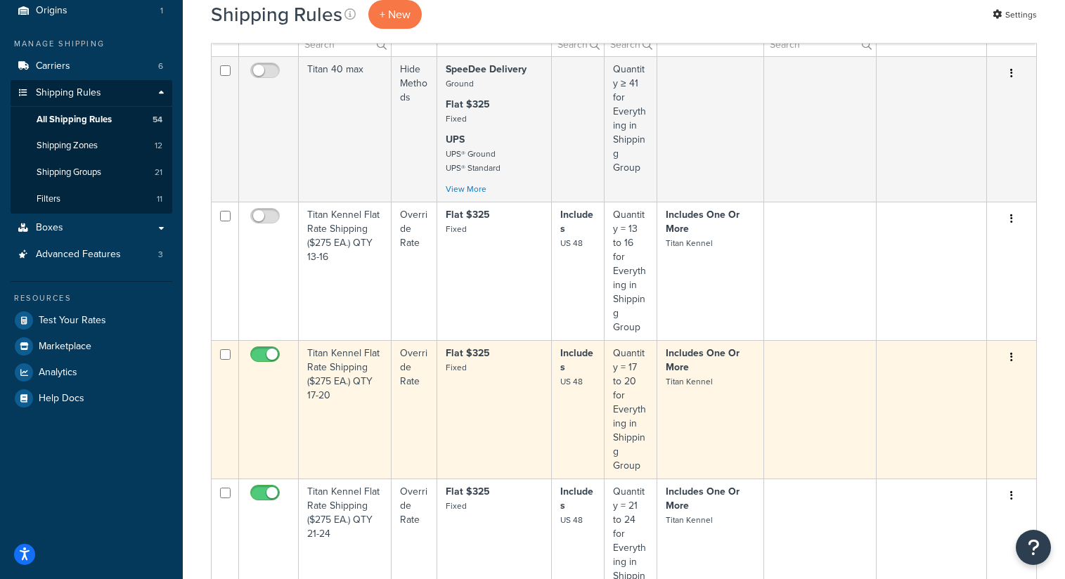
scroll to position [153, 0]
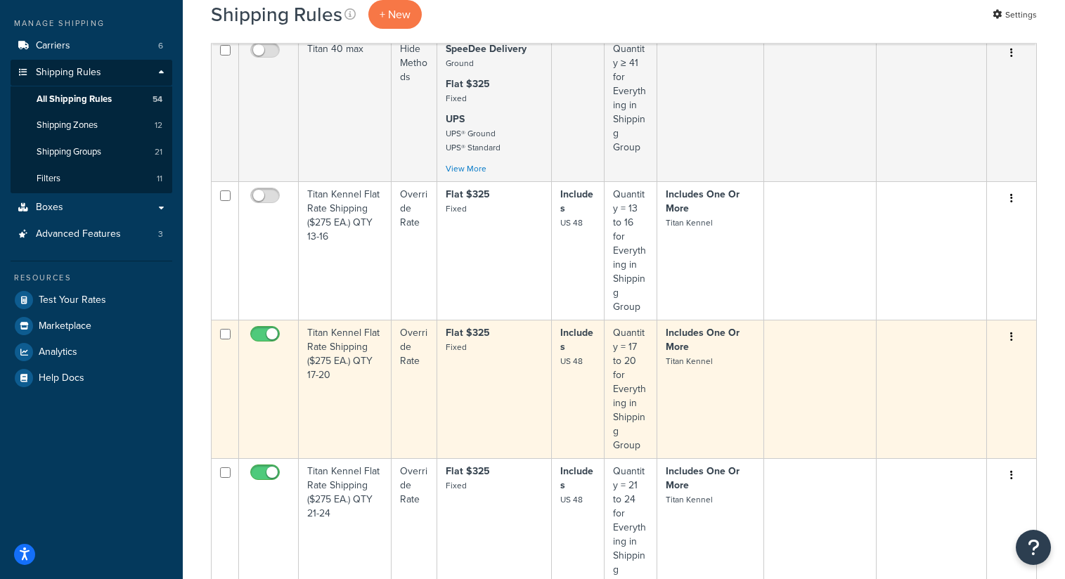
click at [268, 329] on input "checkbox" at bounding box center [266, 338] width 39 height 18
checkbox input "false"
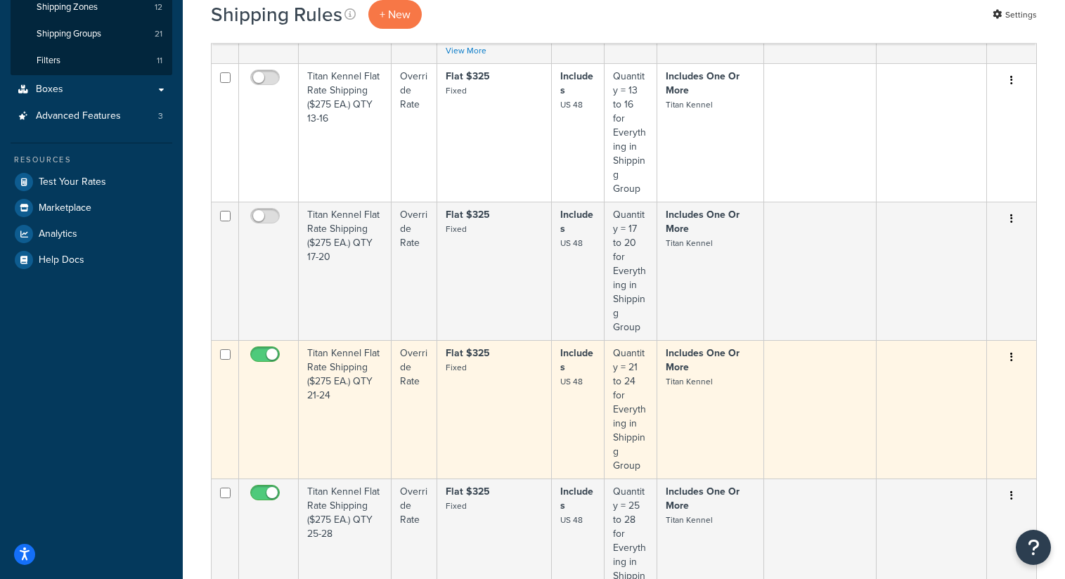
click at [272, 349] on input "checkbox" at bounding box center [266, 358] width 39 height 18
checkbox input "false"
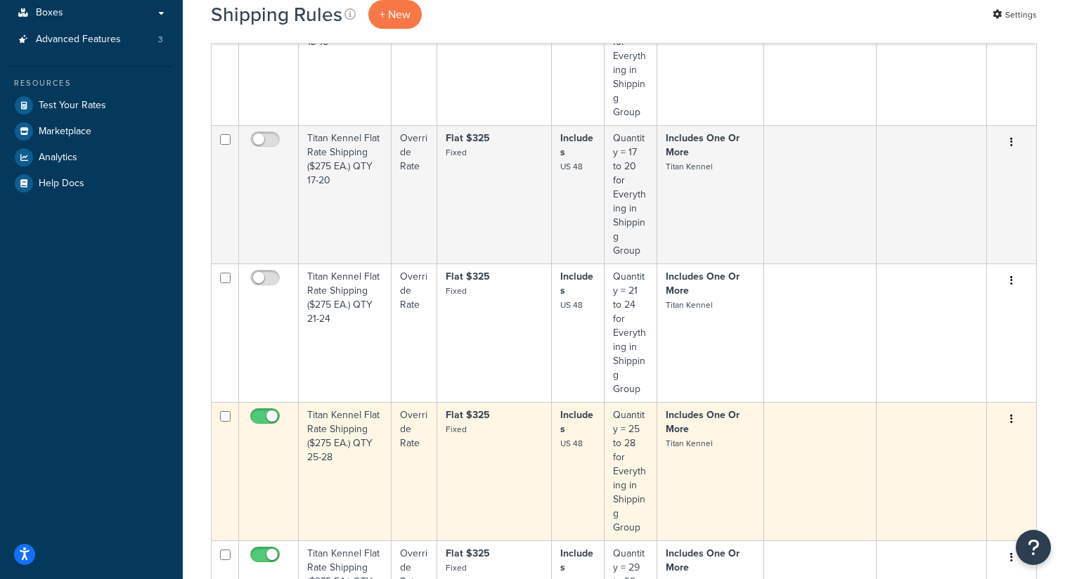
scroll to position [385, 0]
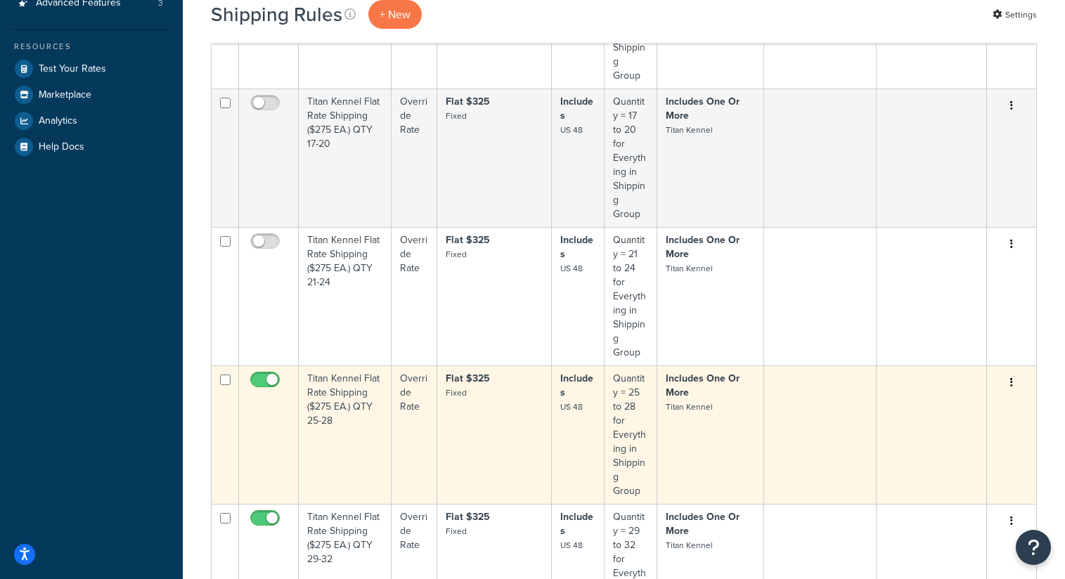
click at [264, 375] on input "checkbox" at bounding box center [266, 384] width 39 height 18
checkbox input "false"
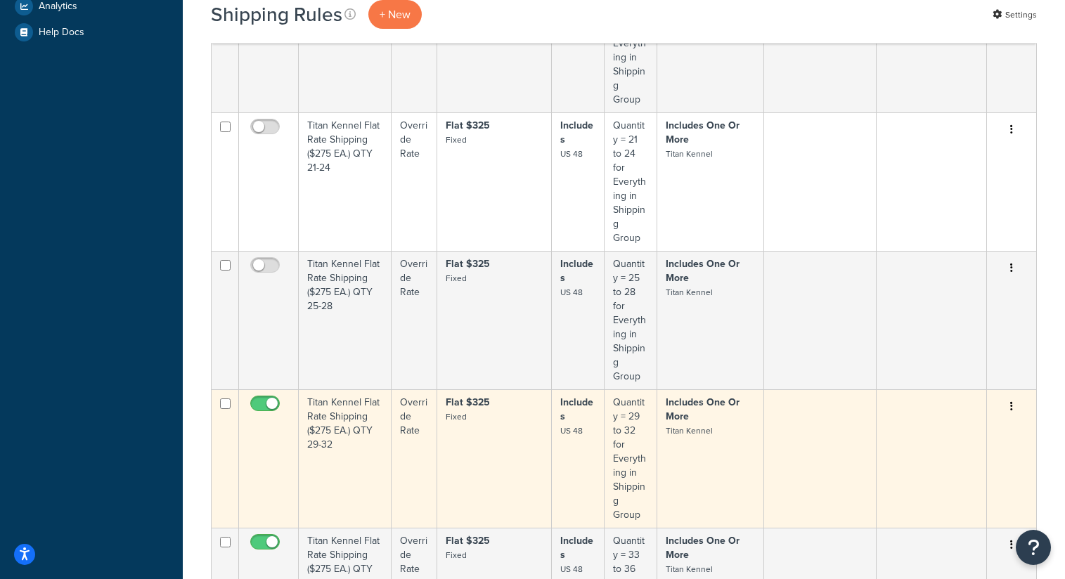
click at [268, 399] on input "checkbox" at bounding box center [266, 408] width 39 height 18
checkbox input "false"
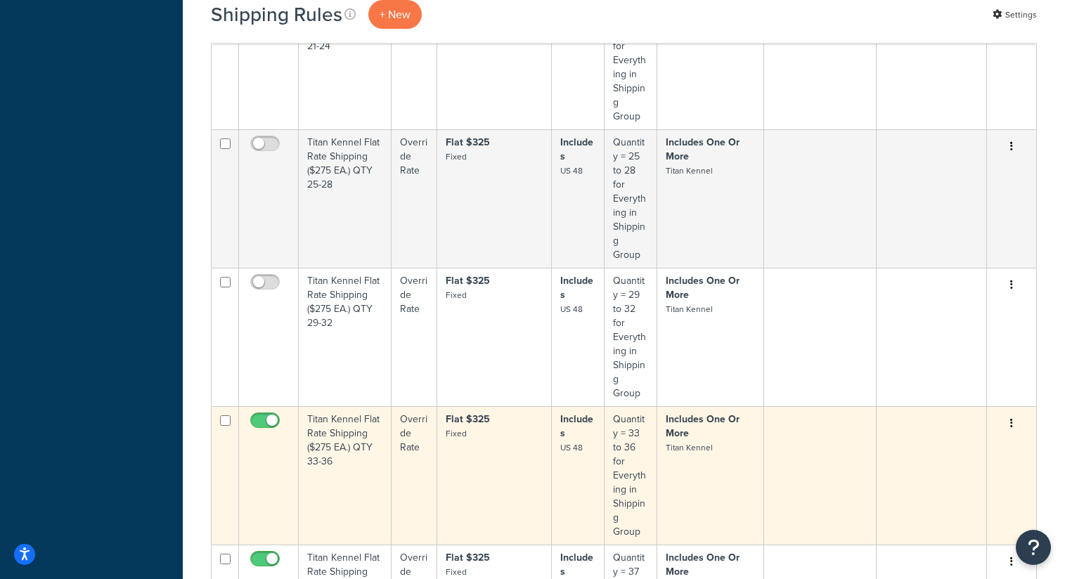
click at [266, 416] on input "checkbox" at bounding box center [266, 425] width 39 height 18
checkbox input "false"
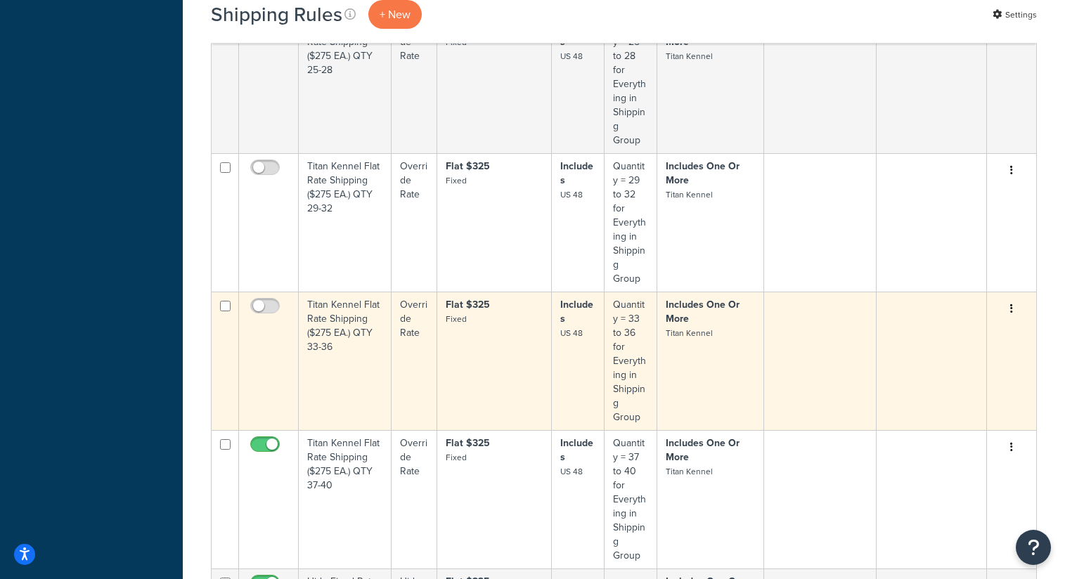
scroll to position [738, 0]
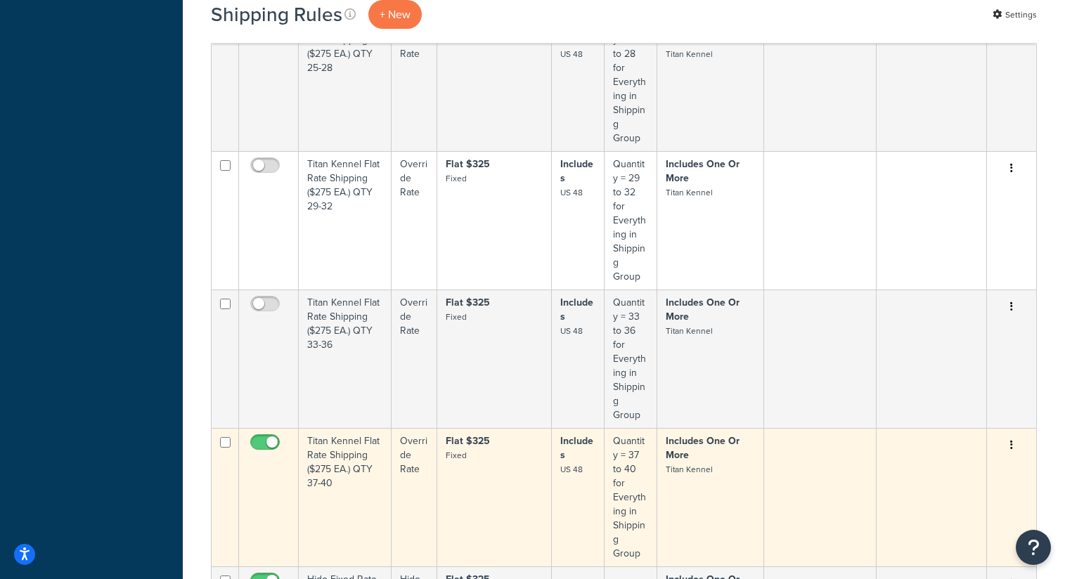
click at [267, 437] on input "checkbox" at bounding box center [266, 446] width 39 height 18
checkbox input "false"
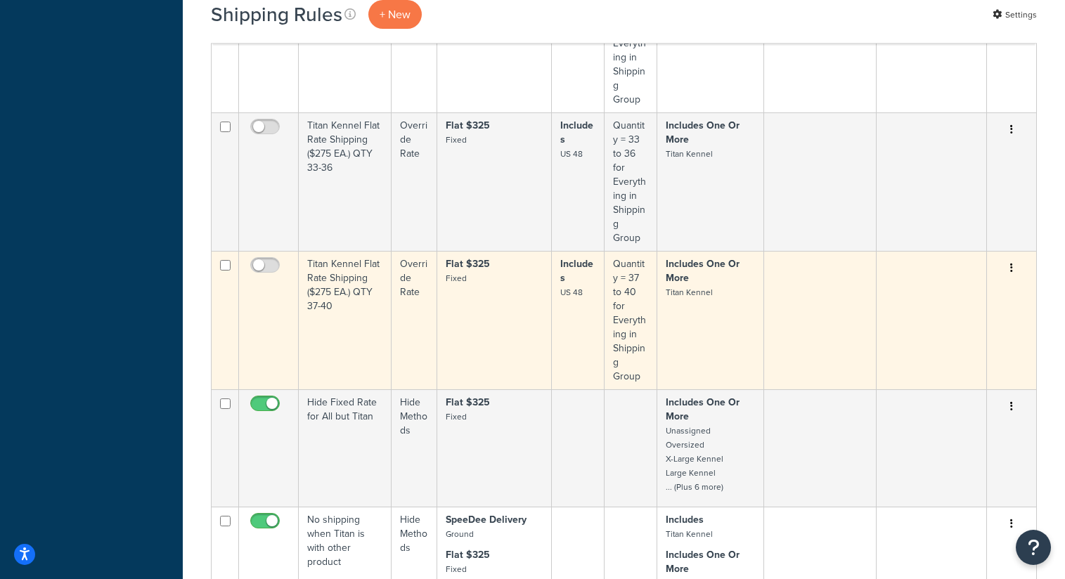
scroll to position [915, 0]
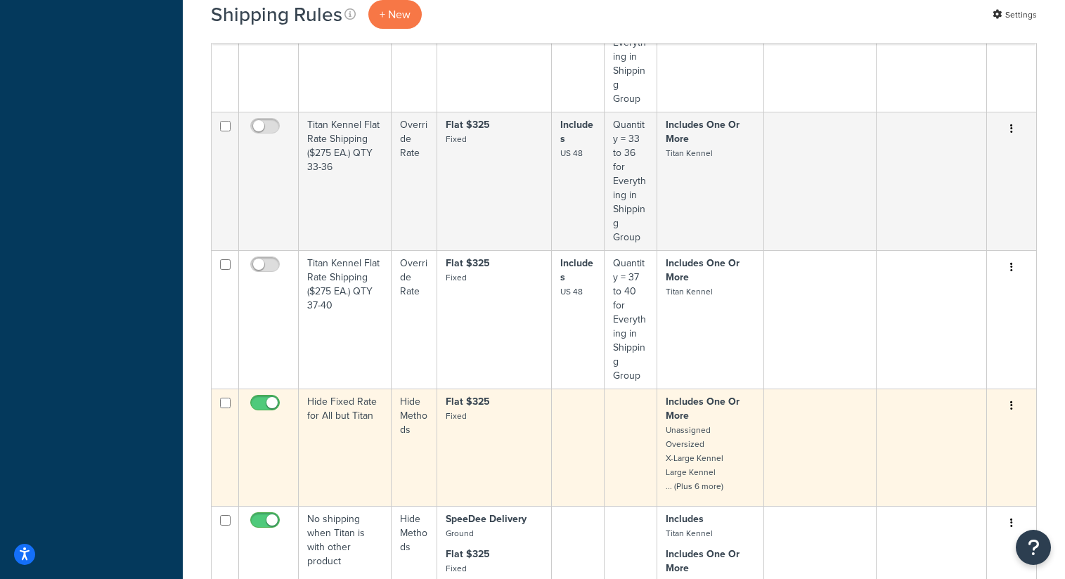
click at [271, 398] on input "checkbox" at bounding box center [266, 407] width 39 height 18
checkbox input "false"
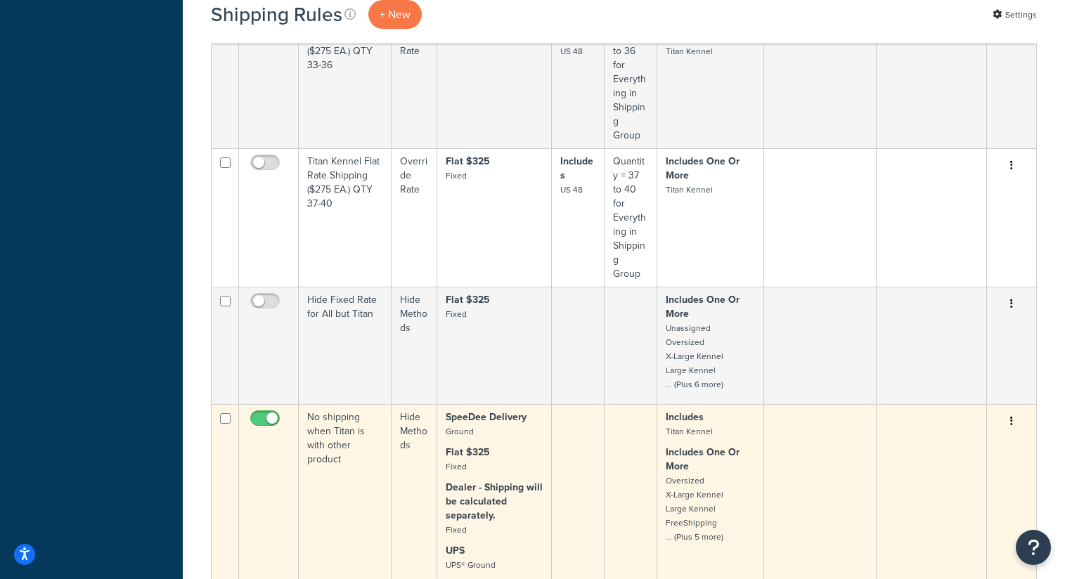
click at [259, 413] on input "checkbox" at bounding box center [266, 422] width 39 height 18
checkbox input "false"
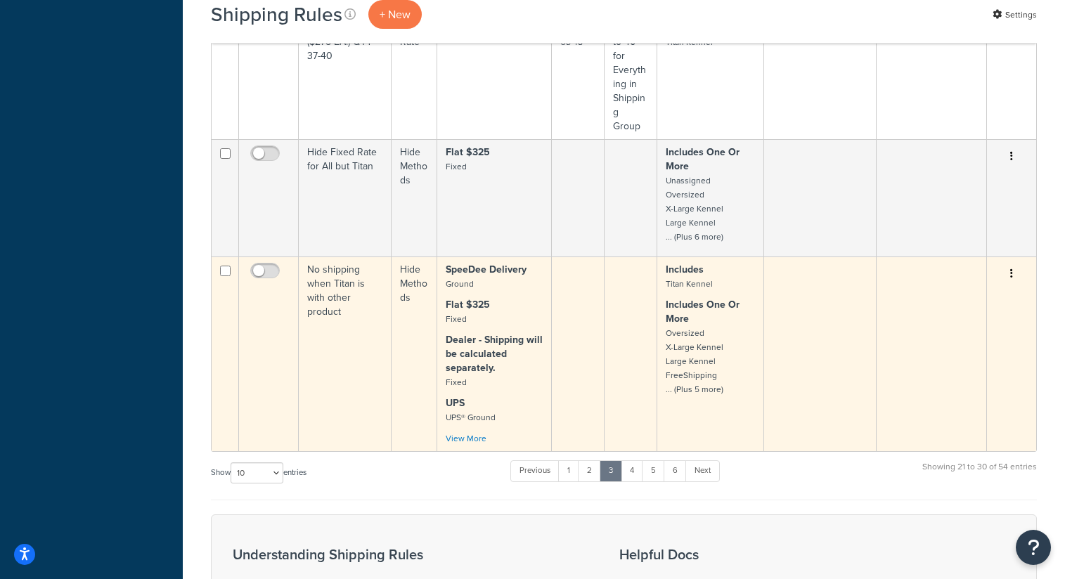
scroll to position [1184, 0]
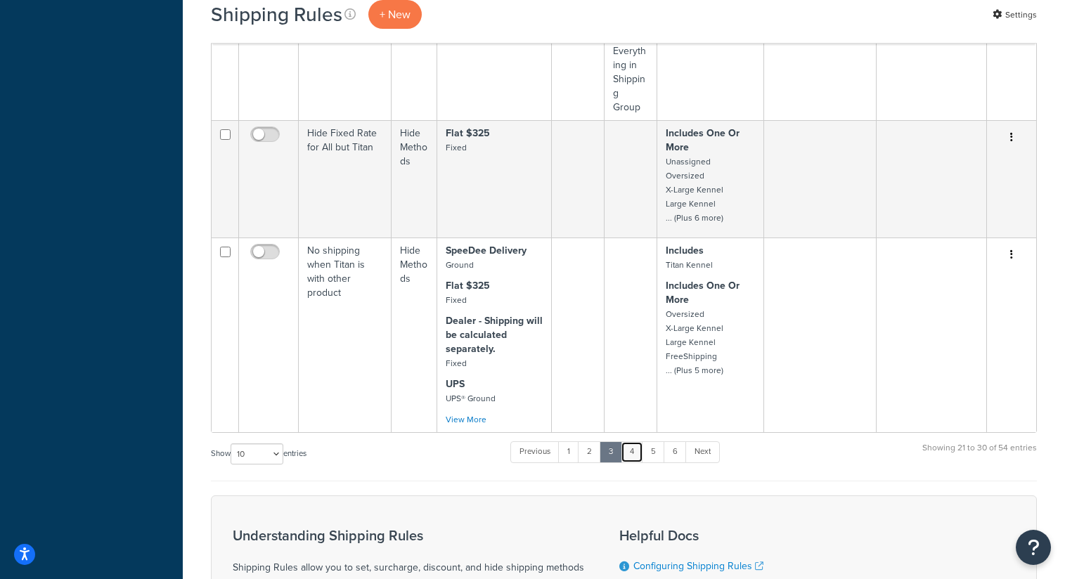
click at [632, 442] on link "4" at bounding box center [632, 452] width 22 height 21
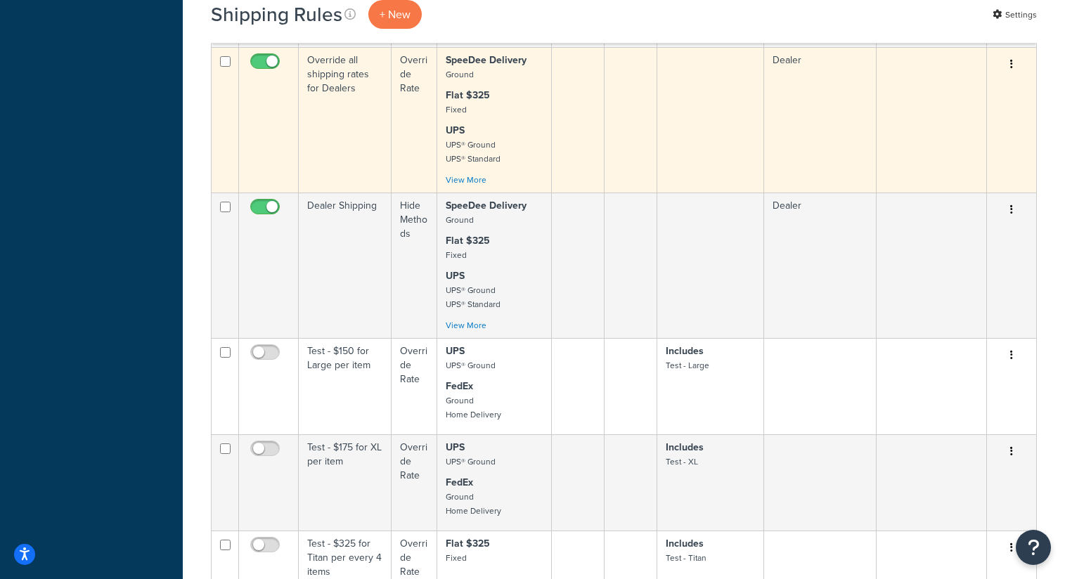
scroll to position [1136, 0]
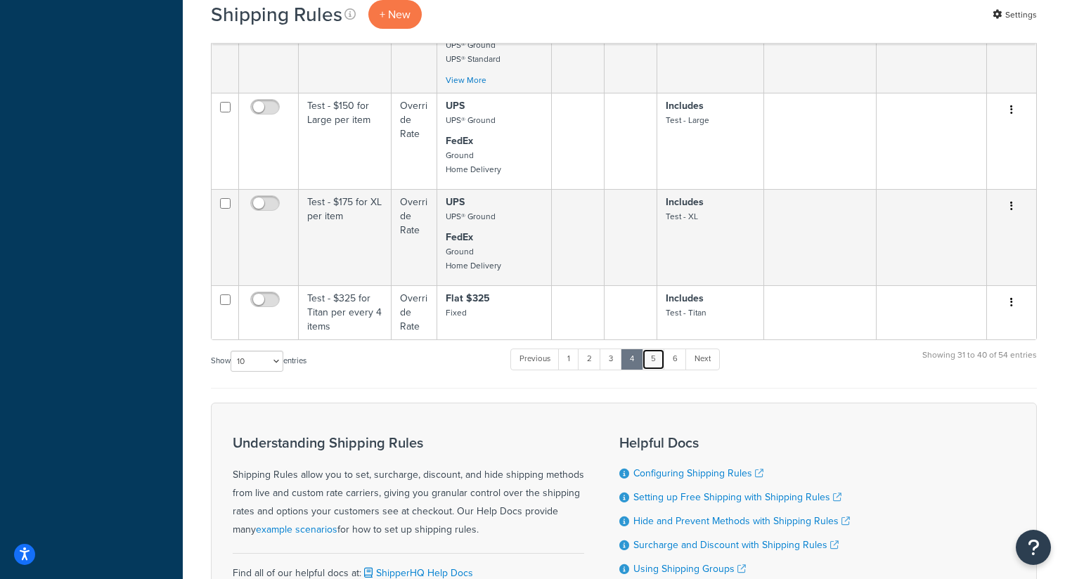
click at [661, 370] on link "5" at bounding box center [653, 359] width 23 height 21
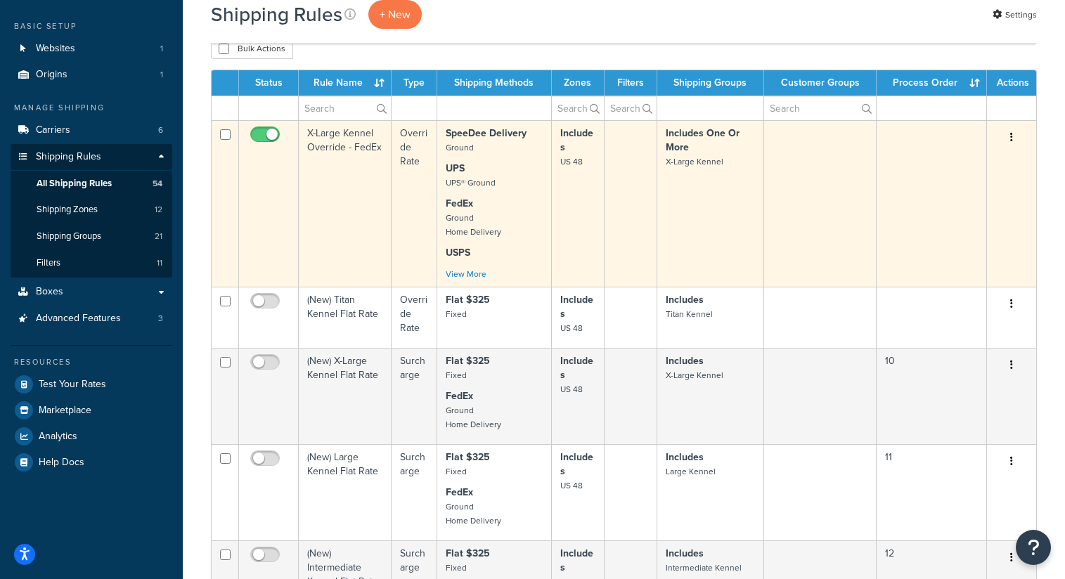
scroll to position [71, 0]
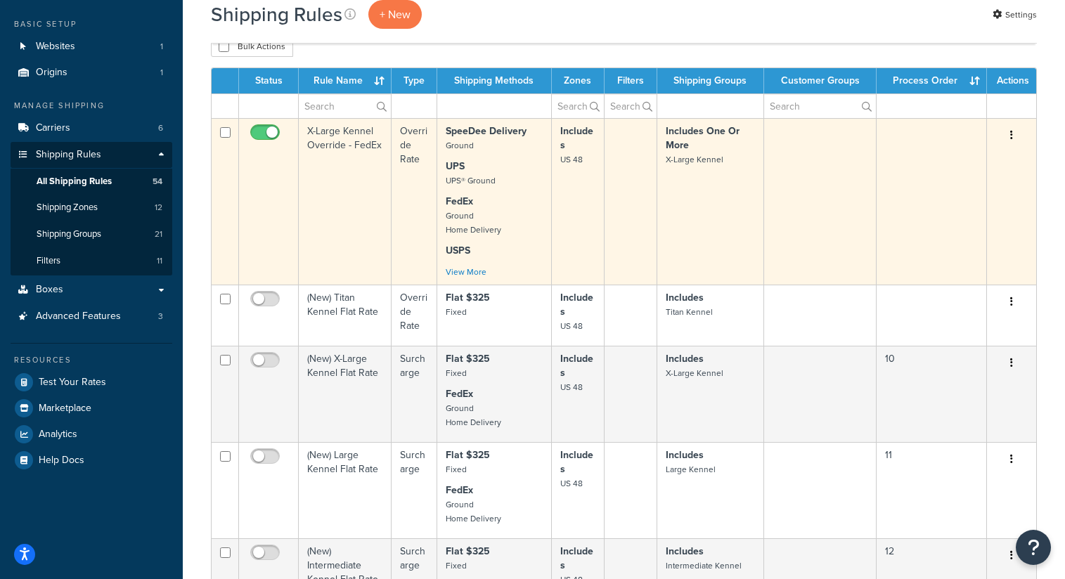
click at [269, 135] on input "checkbox" at bounding box center [266, 136] width 39 height 18
checkbox input "false"
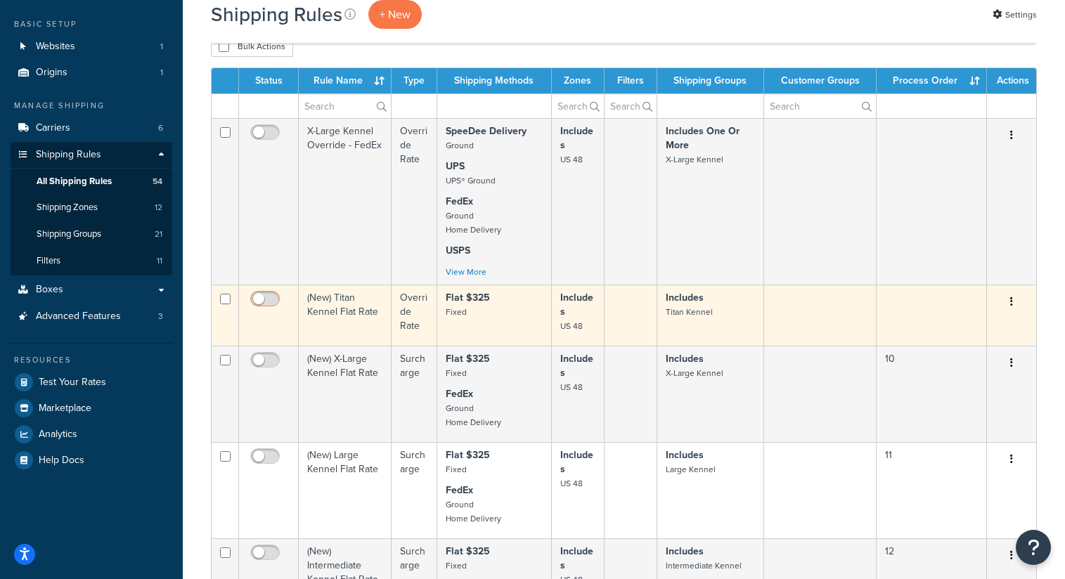
click at [266, 302] on input "checkbox" at bounding box center [266, 303] width 39 height 18
checkbox input "true"
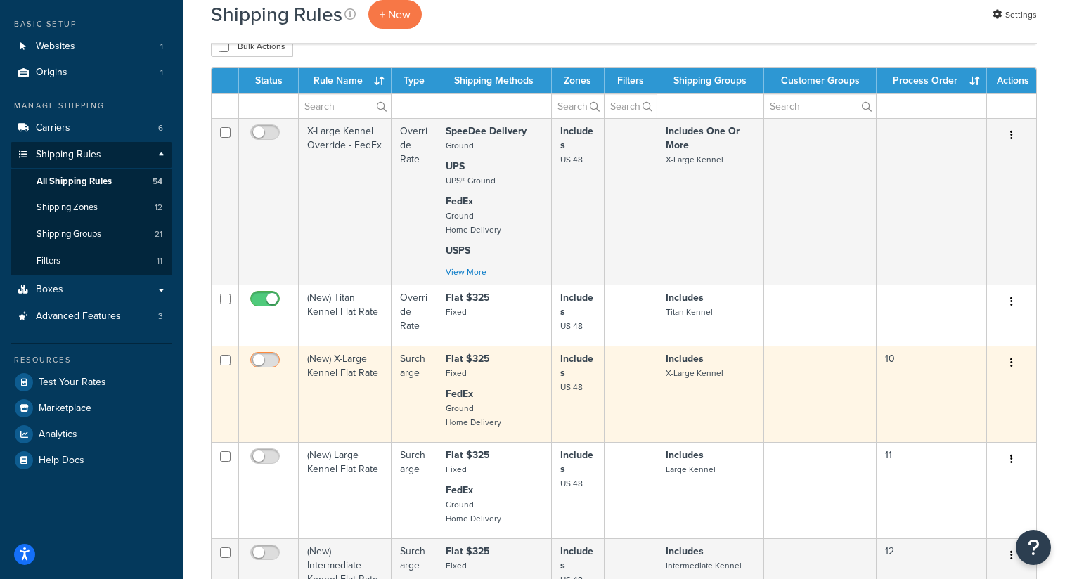
click at [263, 364] on input "checkbox" at bounding box center [266, 364] width 39 height 18
checkbox input "true"
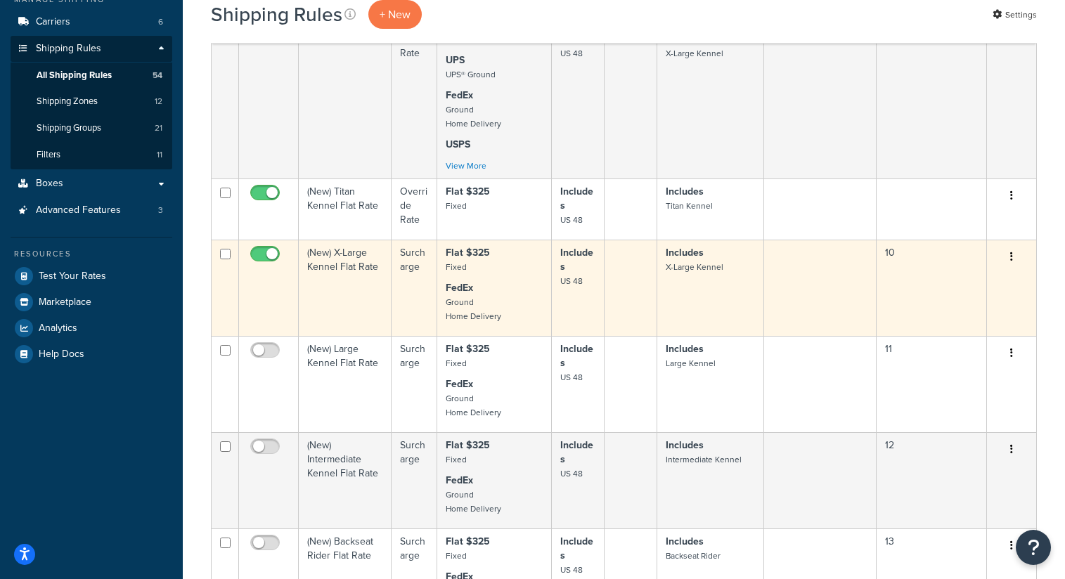
scroll to position [215, 0]
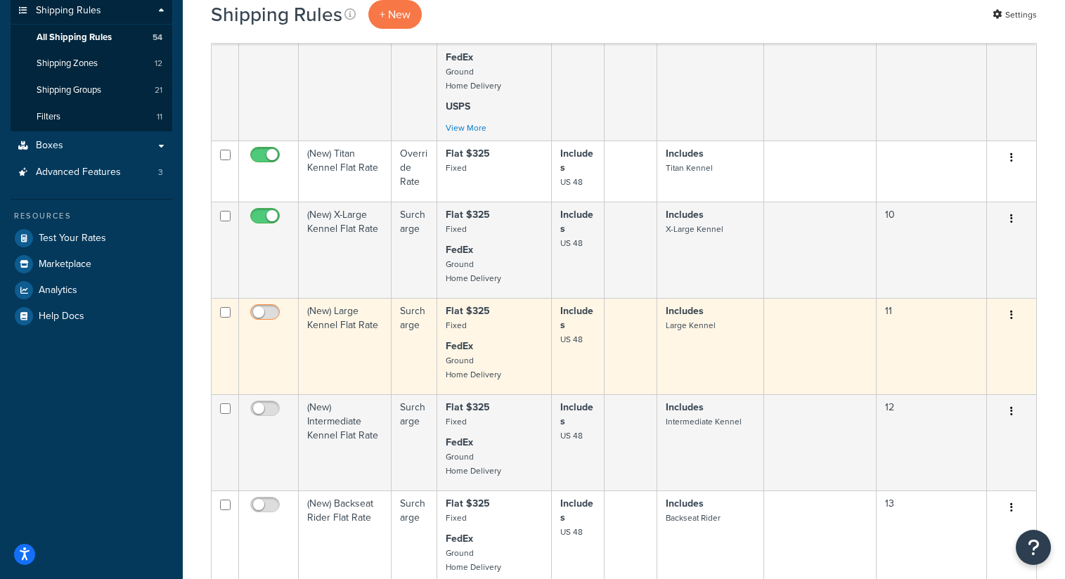
click at [264, 321] on input "checkbox" at bounding box center [266, 316] width 39 height 18
checkbox input "true"
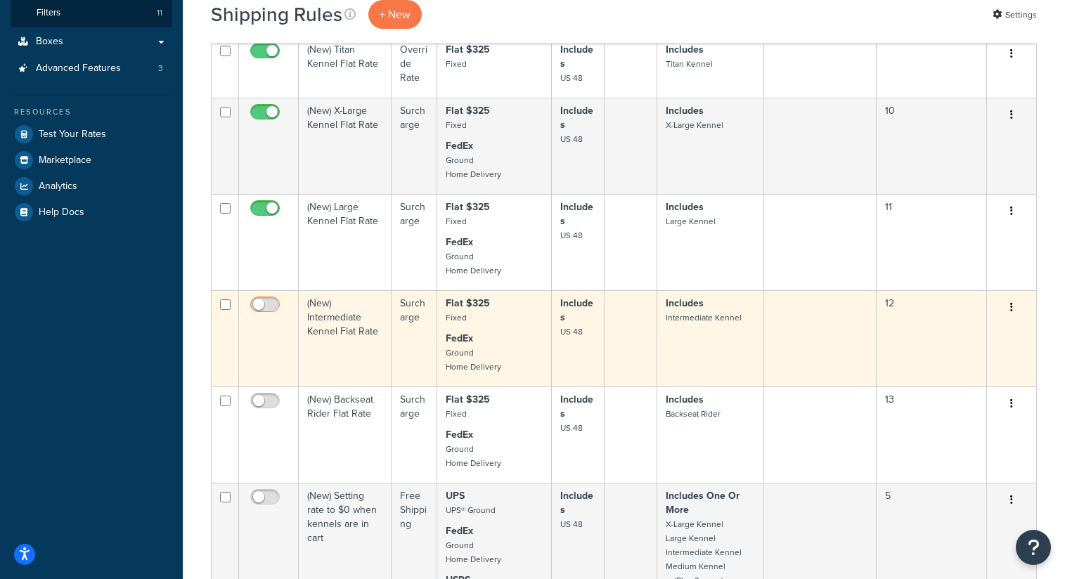
click at [263, 316] on input "checkbox" at bounding box center [266, 309] width 39 height 18
checkbox input "true"
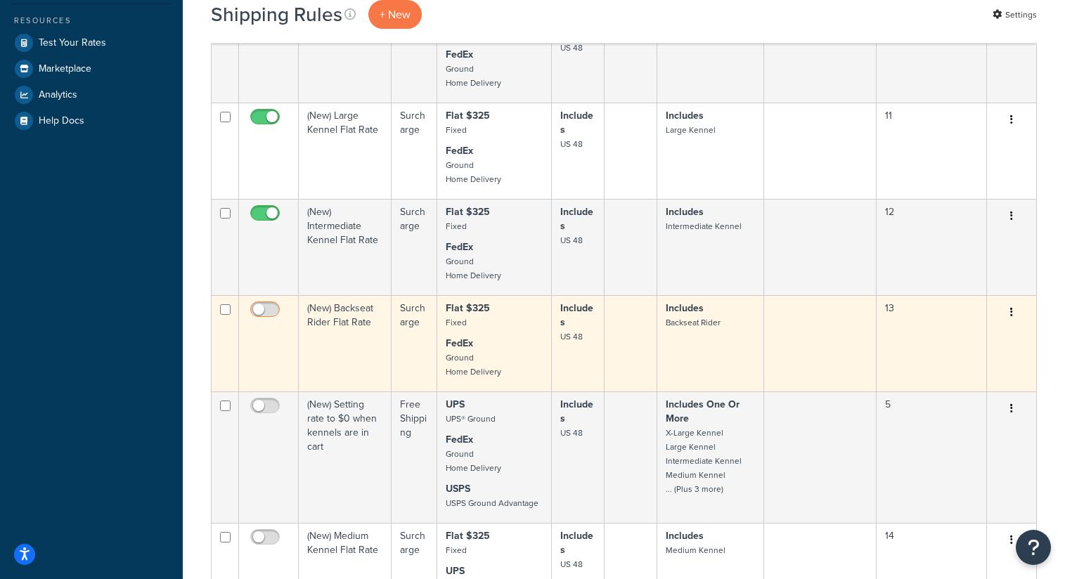
click at [264, 322] on input "checkbox" at bounding box center [266, 313] width 39 height 18
checkbox input "true"
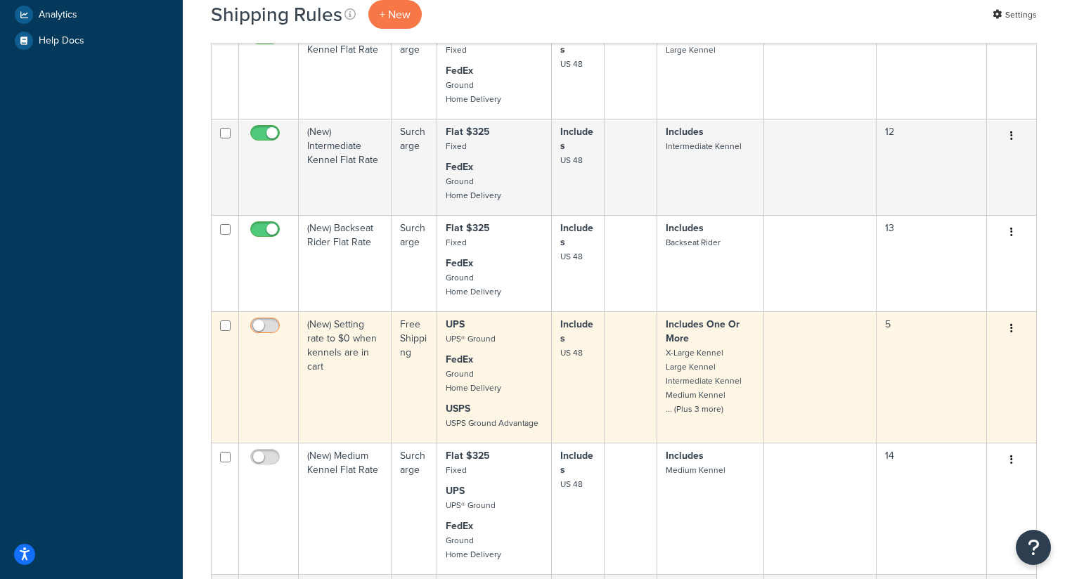
click at [262, 330] on td at bounding box center [269, 376] width 60 height 131
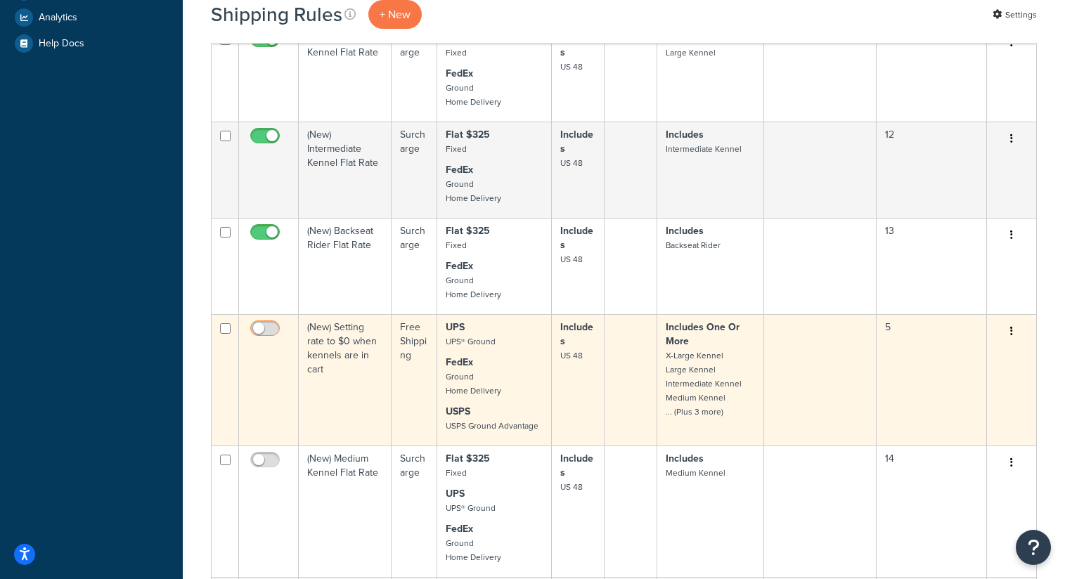
click at [264, 337] on input "checkbox" at bounding box center [266, 332] width 39 height 18
checkbox input "true"
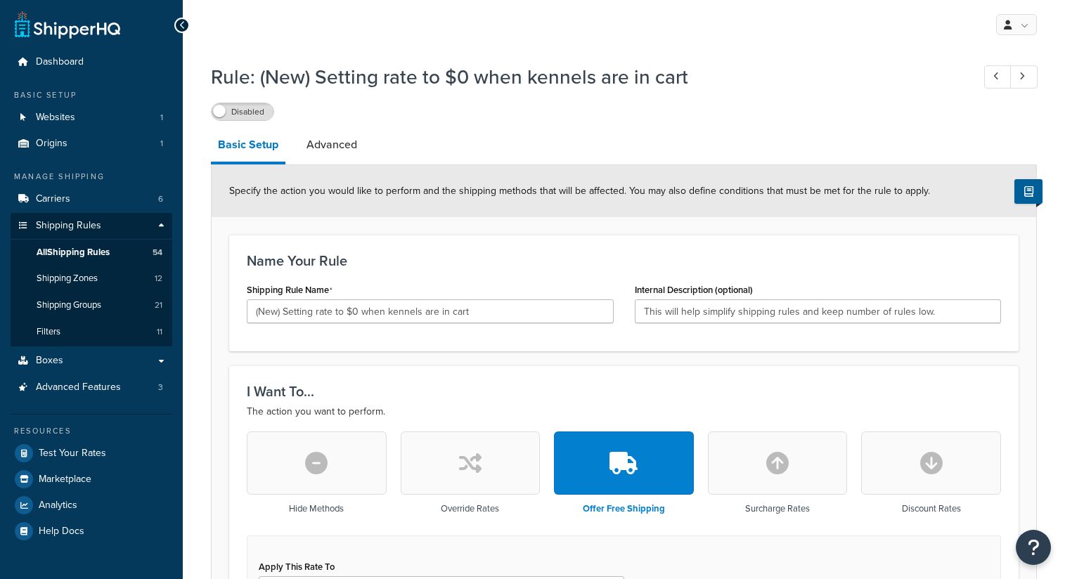
select select "SHIPPING_GROUP"
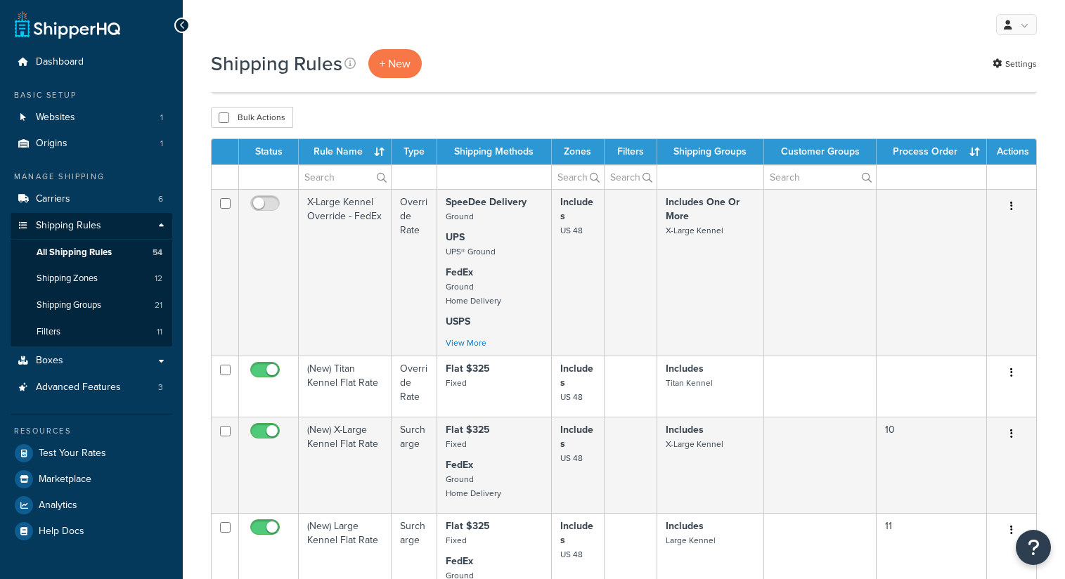
scroll to position [488, 0]
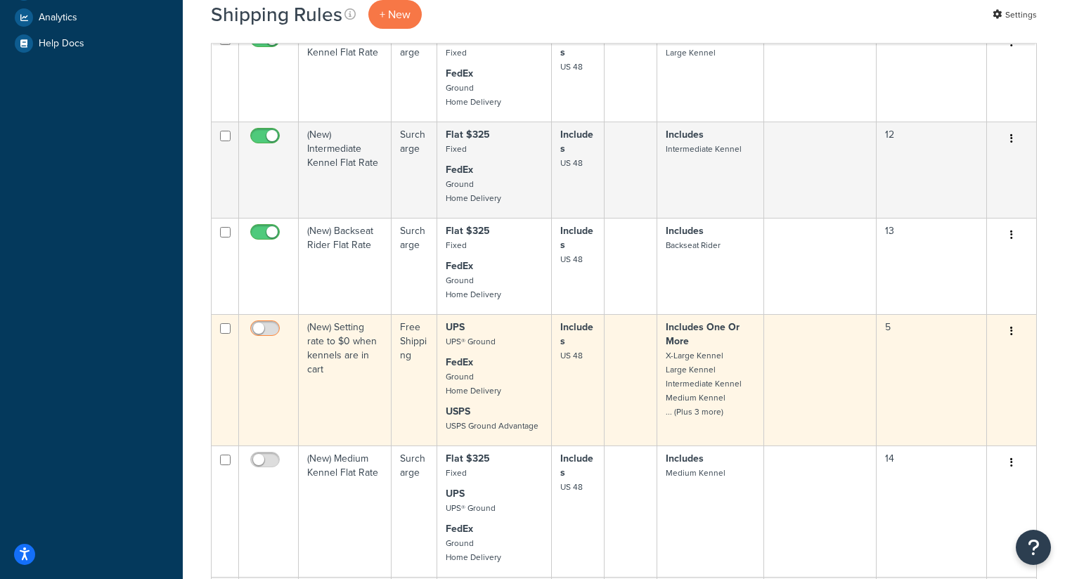
click at [264, 339] on input "checkbox" at bounding box center [266, 332] width 39 height 18
checkbox input "true"
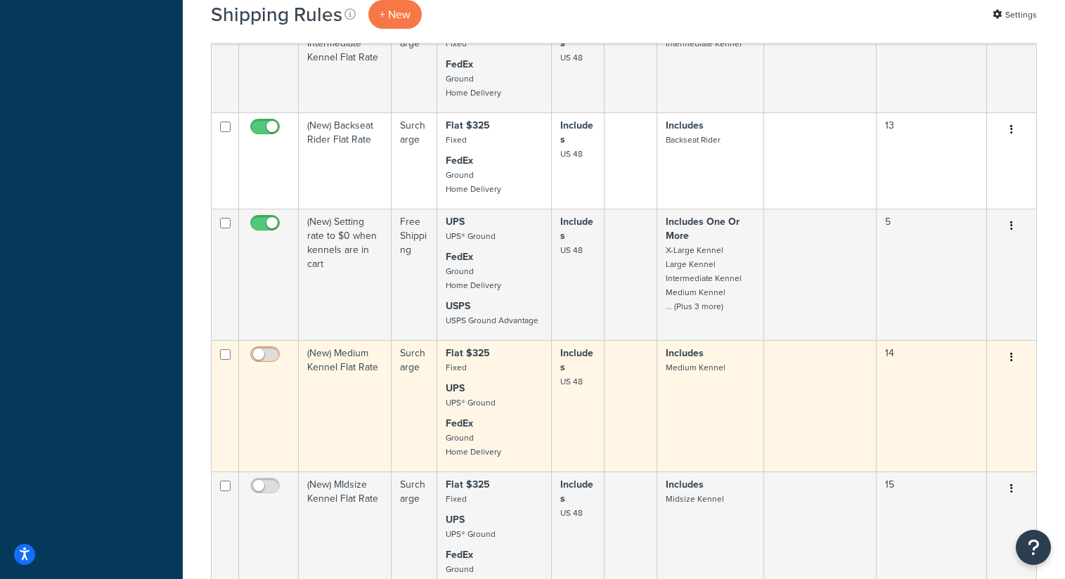
click at [269, 367] on input "checkbox" at bounding box center [266, 358] width 39 height 18
checkbox input "true"
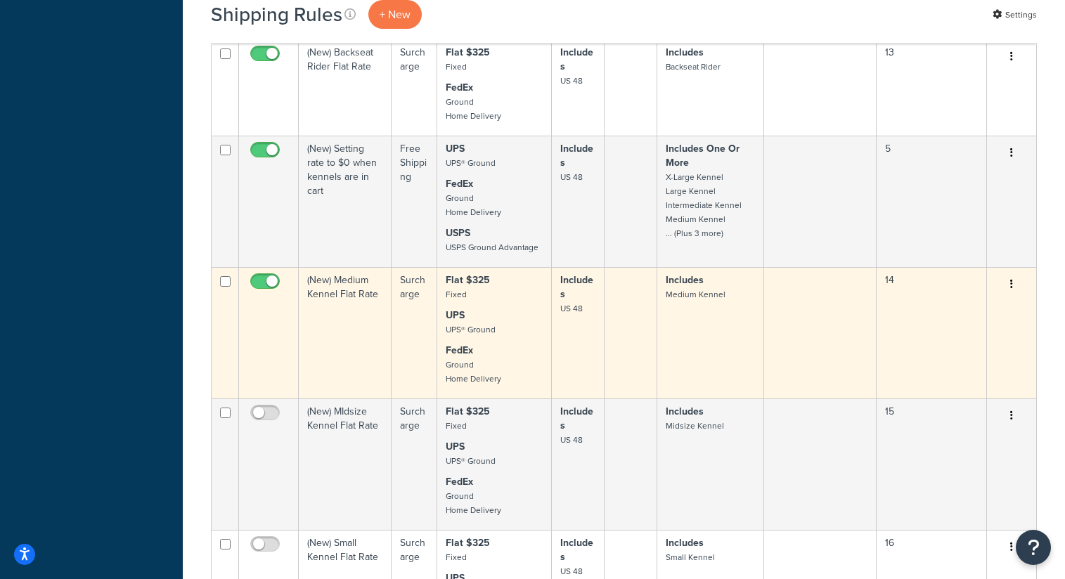
scroll to position [683, 0]
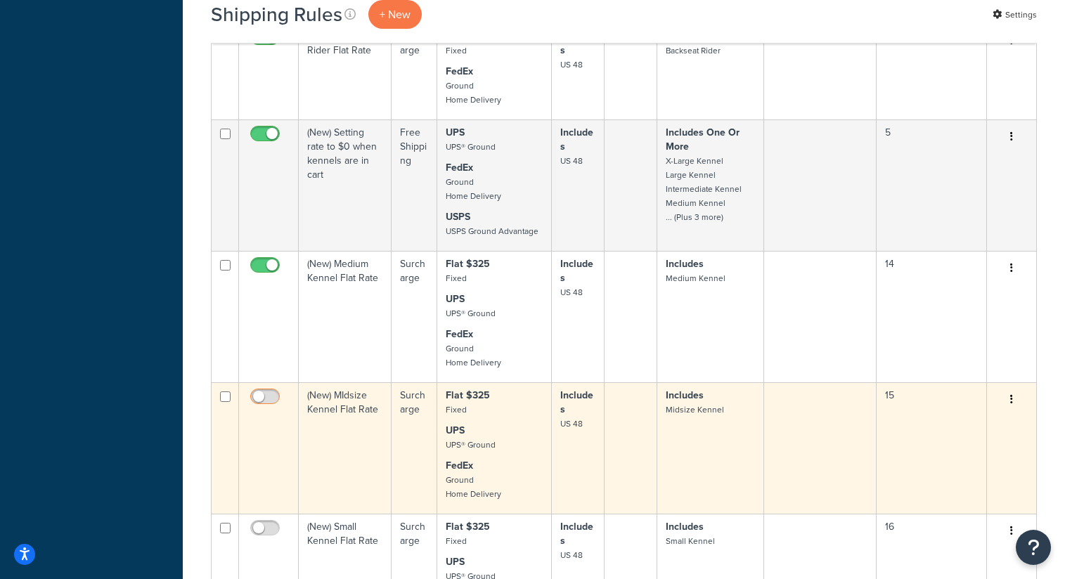
click at [268, 409] on input "checkbox" at bounding box center [266, 401] width 39 height 18
checkbox input "true"
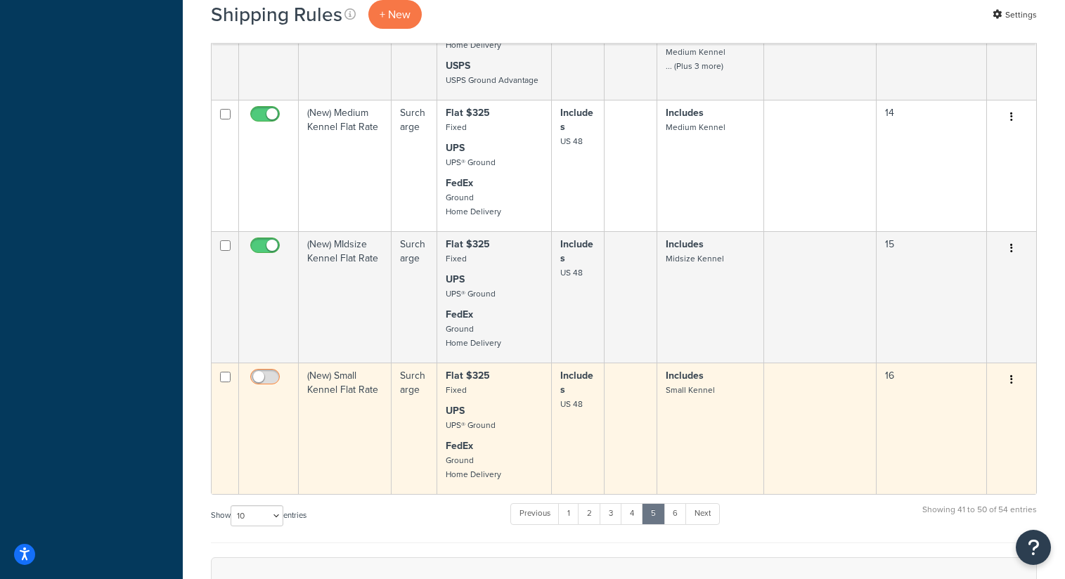
scroll to position [828, 0]
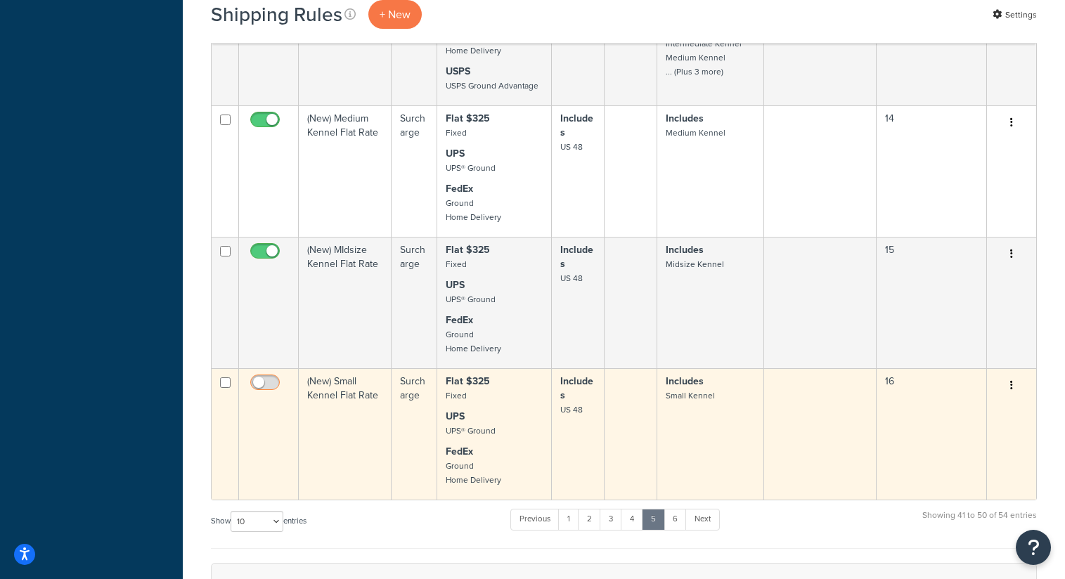
click at [266, 395] on input "checkbox" at bounding box center [266, 387] width 39 height 18
checkbox input "true"
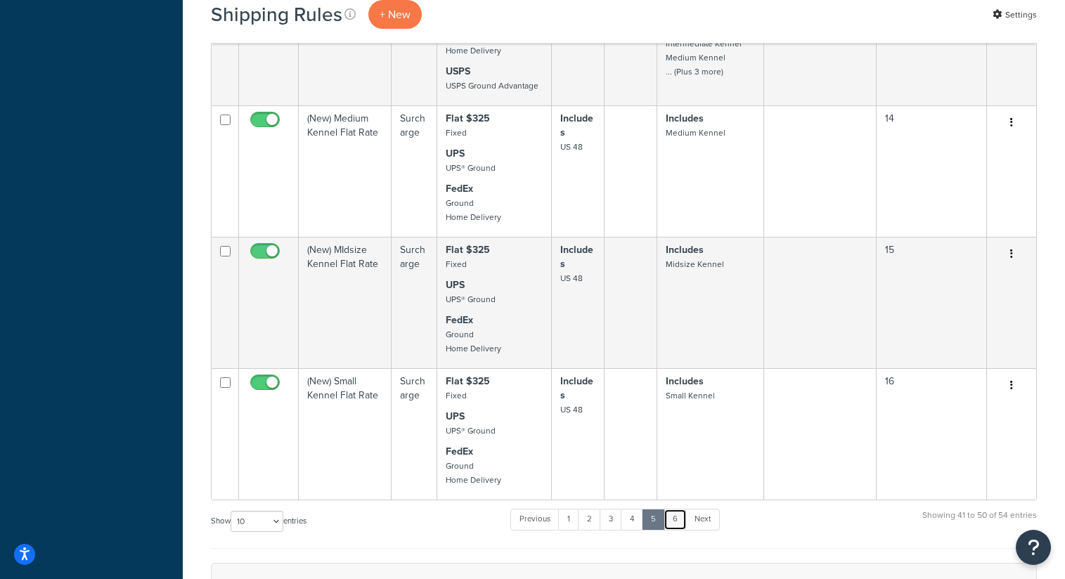
click at [679, 530] on link "6" at bounding box center [675, 519] width 23 height 21
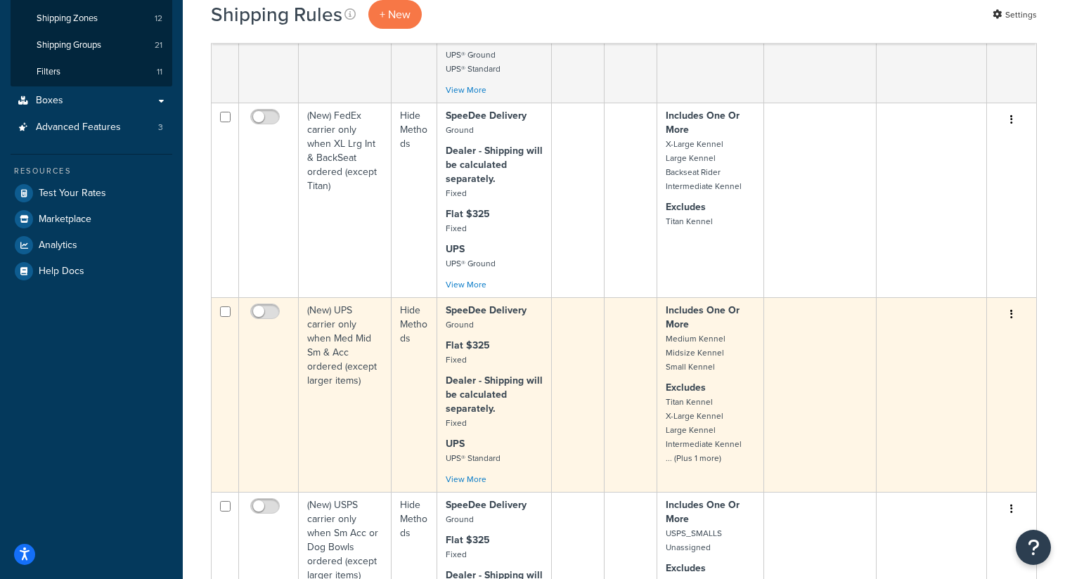
scroll to position [0, 0]
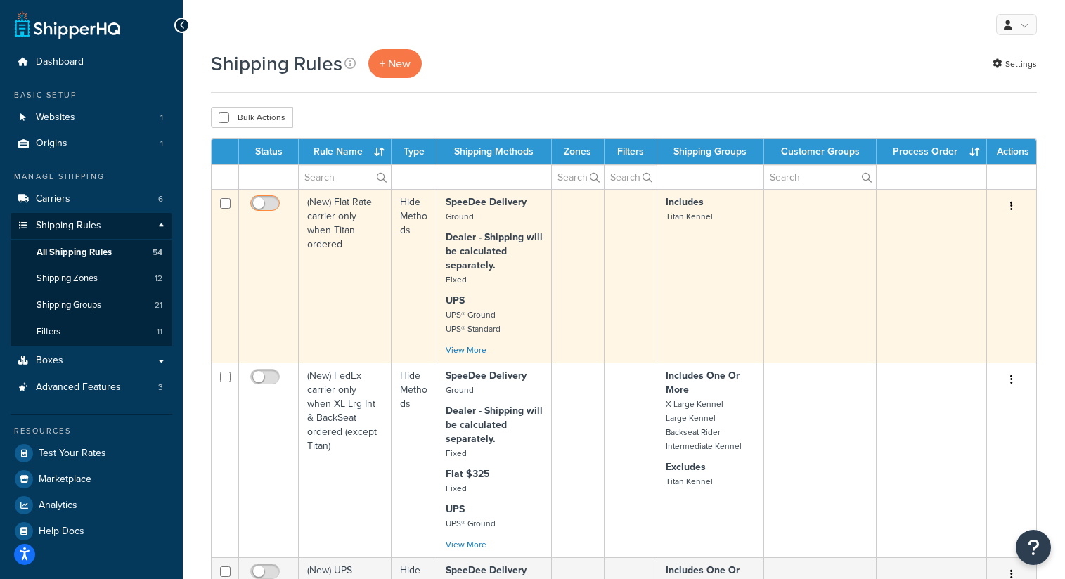
click at [262, 203] on input "checkbox" at bounding box center [266, 207] width 39 height 18
checkbox input "true"
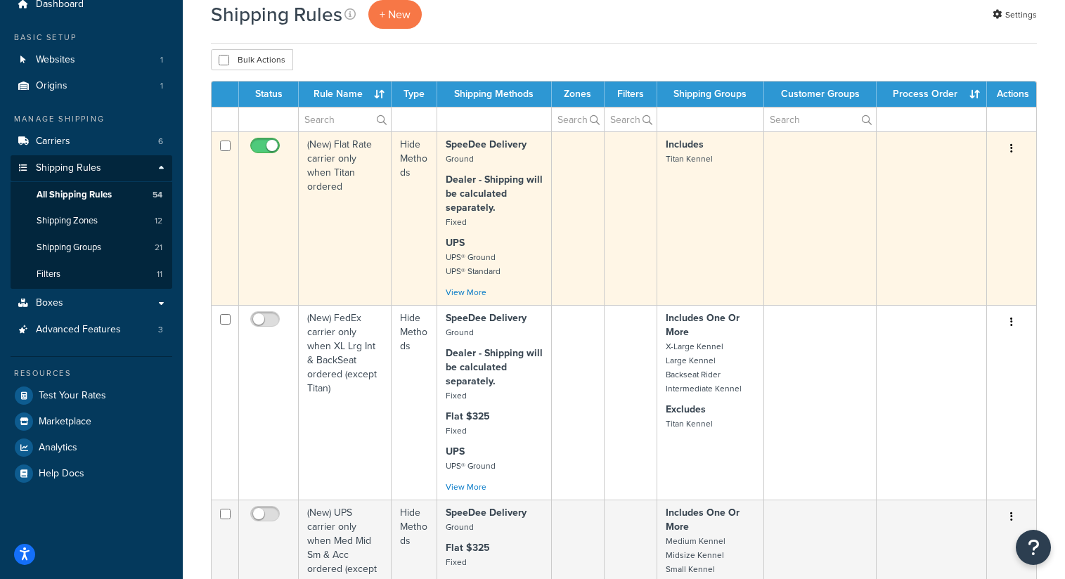
scroll to position [86, 0]
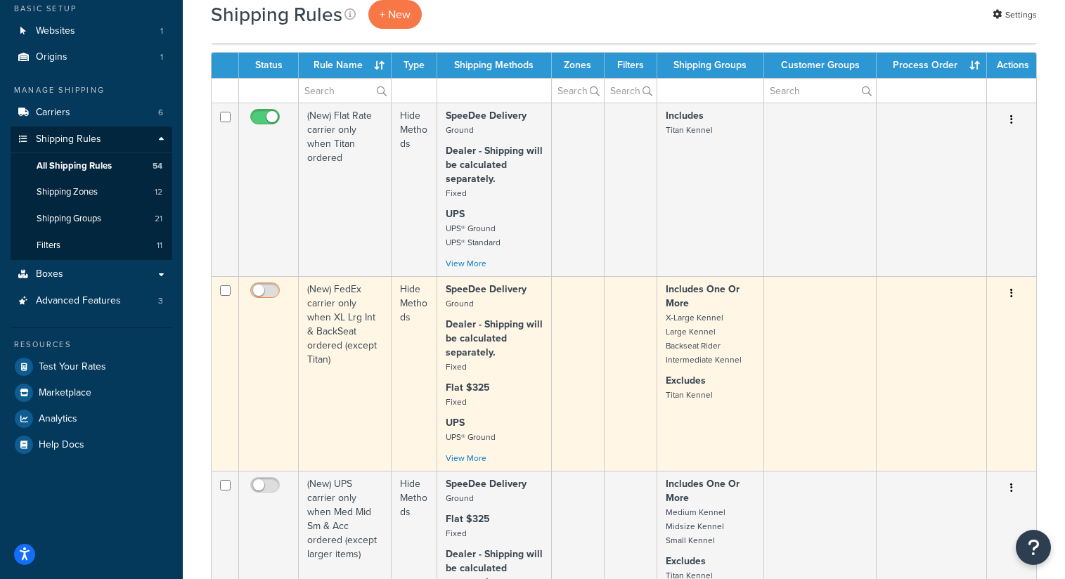
click at [268, 294] on input "checkbox" at bounding box center [266, 294] width 39 height 18
checkbox input "true"
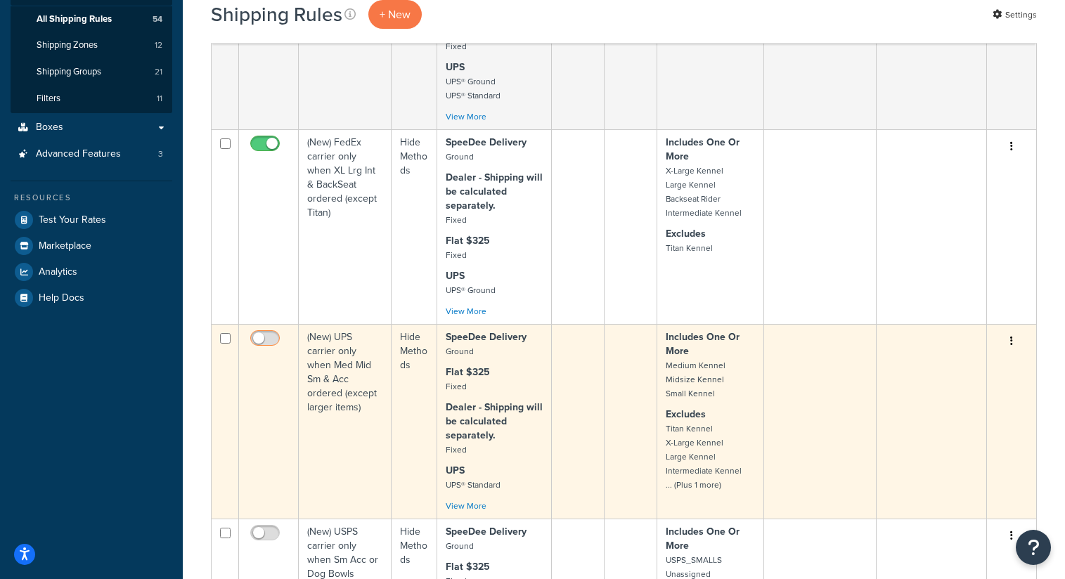
click at [264, 342] on input "checkbox" at bounding box center [266, 342] width 39 height 18
checkbox input "true"
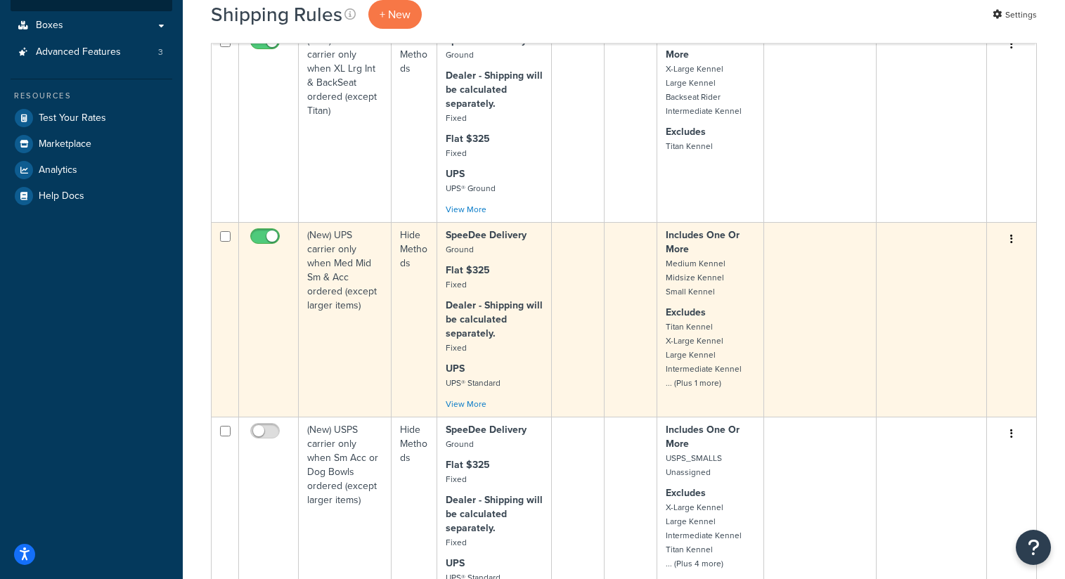
scroll to position [347, 0]
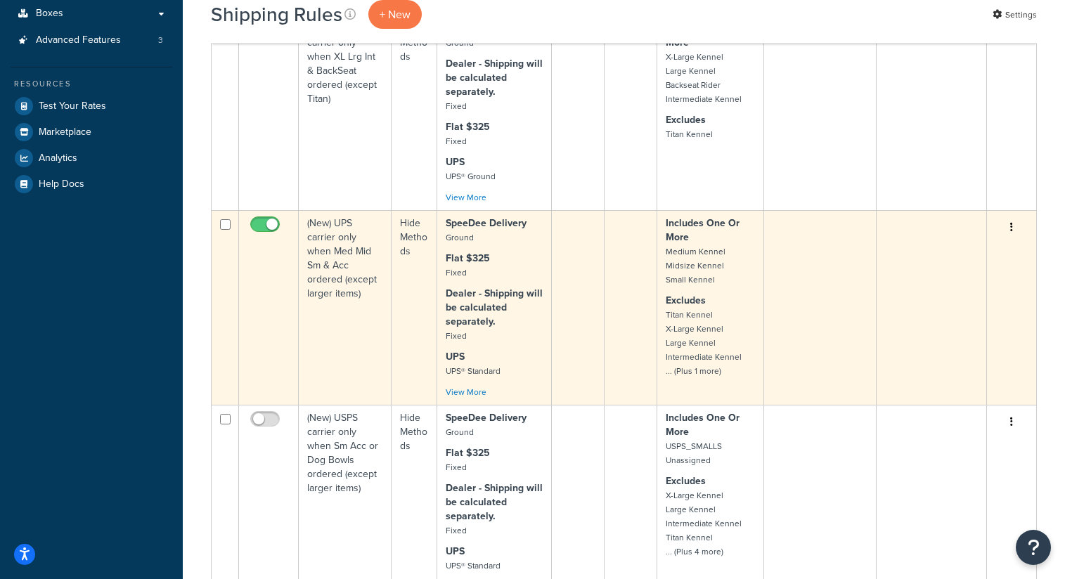
drag, startPoint x: 265, startPoint y: 434, endPoint x: 255, endPoint y: 324, distance: 110.2
click at [265, 432] on input "checkbox" at bounding box center [266, 423] width 39 height 18
checkbox input "true"
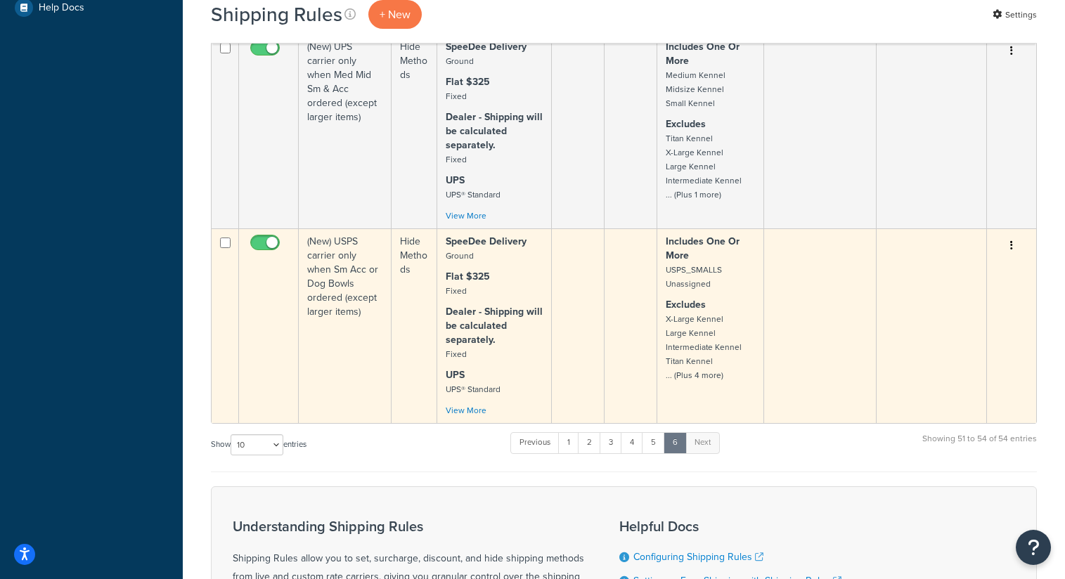
scroll to position [525, 0]
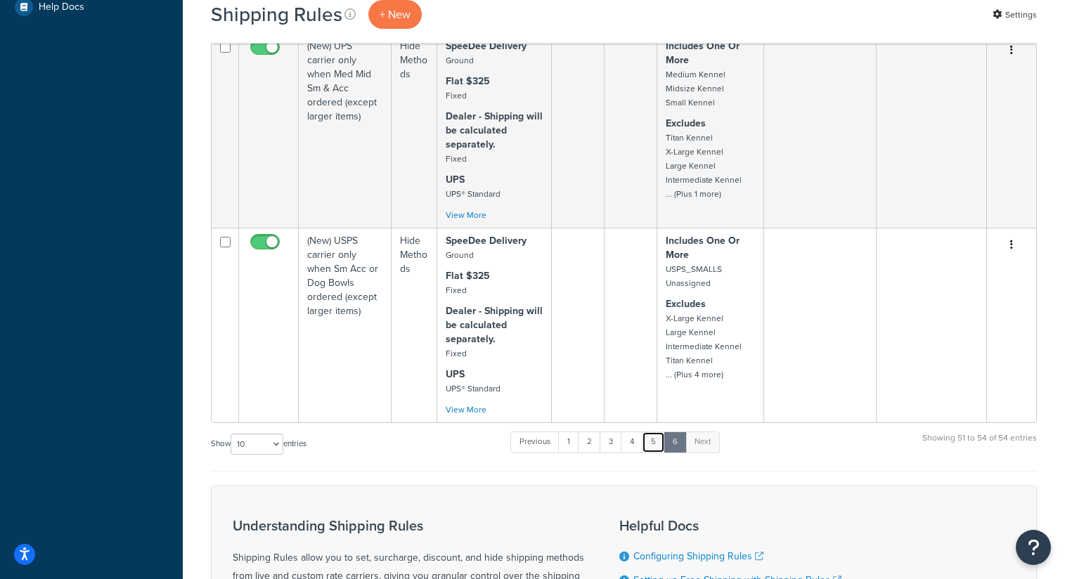
click at [655, 453] on link "5" at bounding box center [653, 442] width 23 height 21
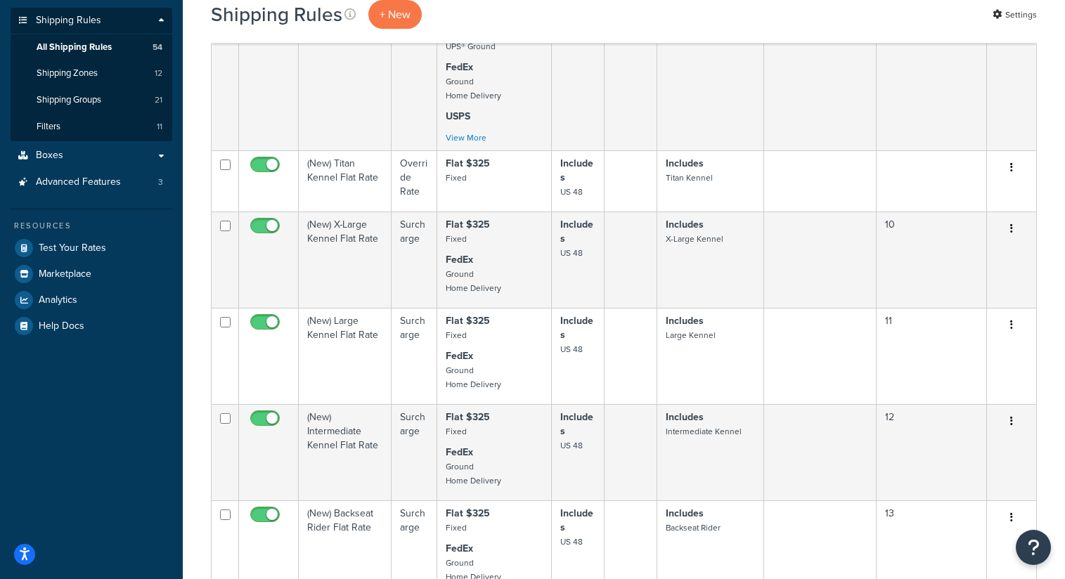
scroll to position [203, 0]
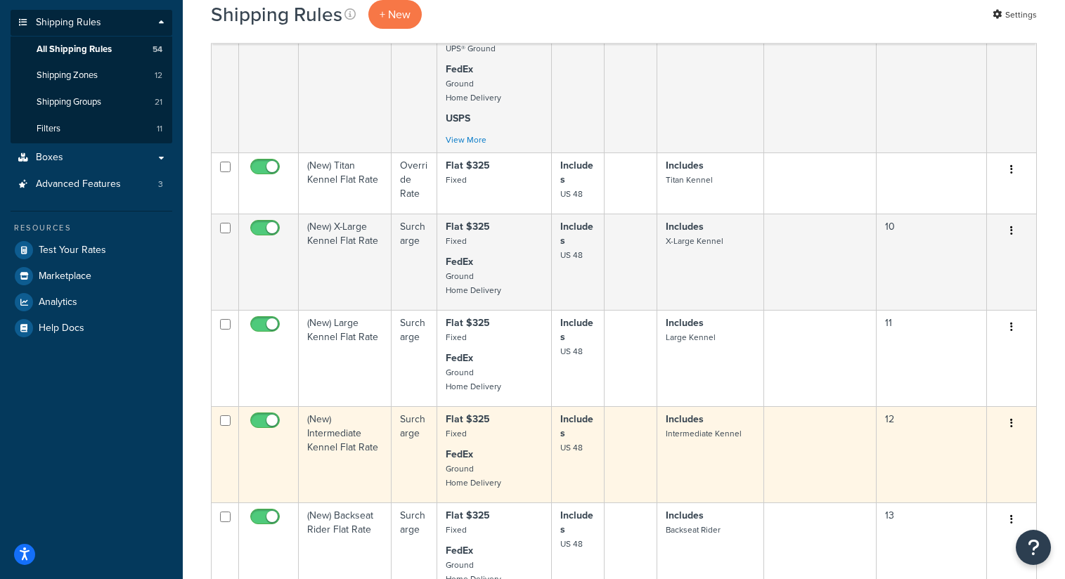
click at [355, 459] on td "(New) Intermediate Kennel Flat Rate" at bounding box center [345, 454] width 93 height 96
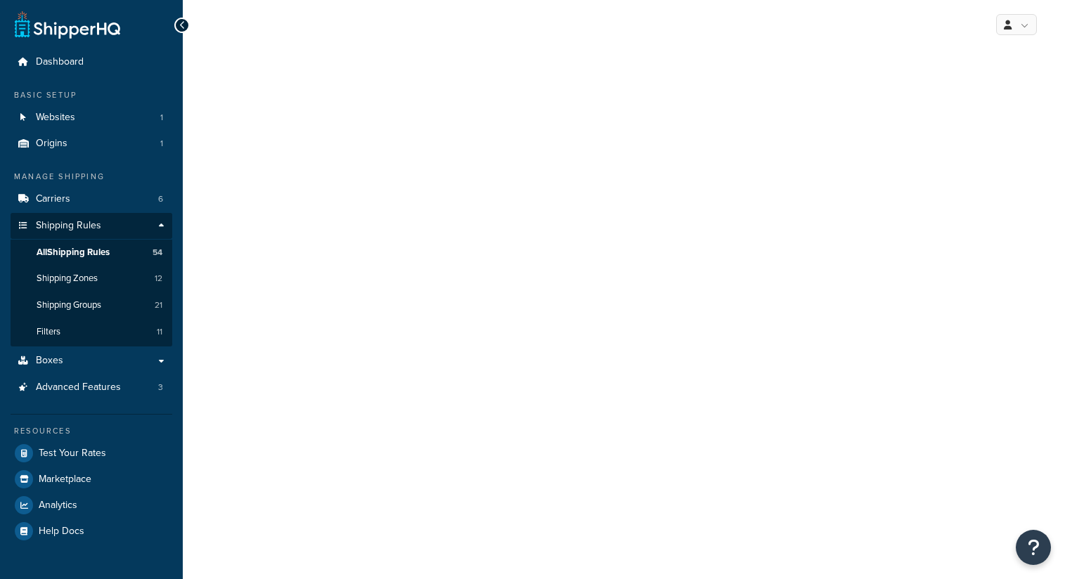
select select "ITEM"
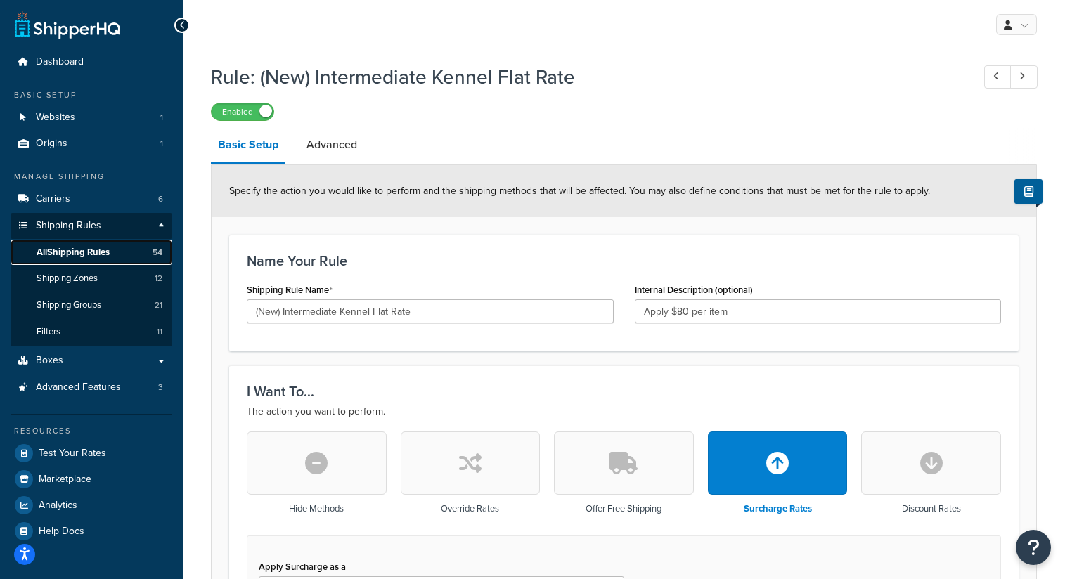
click at [77, 250] on span "All Shipping Rules" at bounding box center [73, 253] width 73 height 12
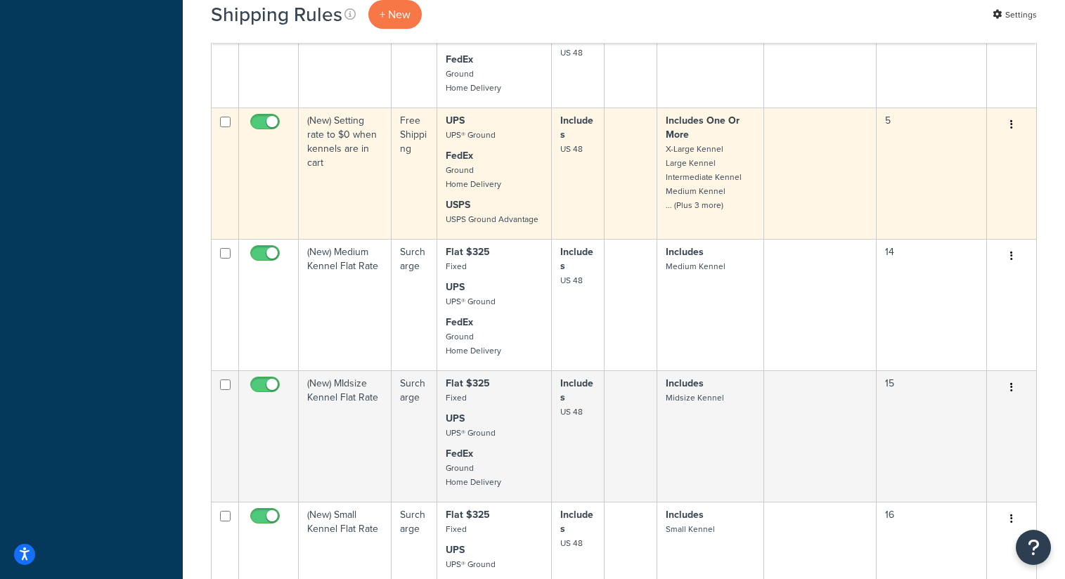
scroll to position [959, 0]
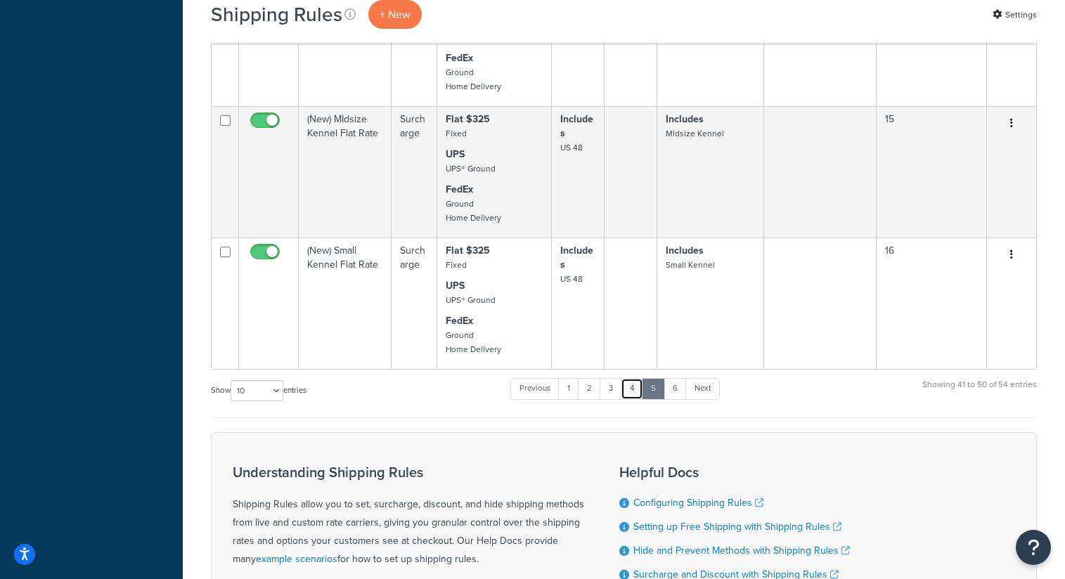
click at [626, 399] on link "4" at bounding box center [632, 388] width 22 height 21
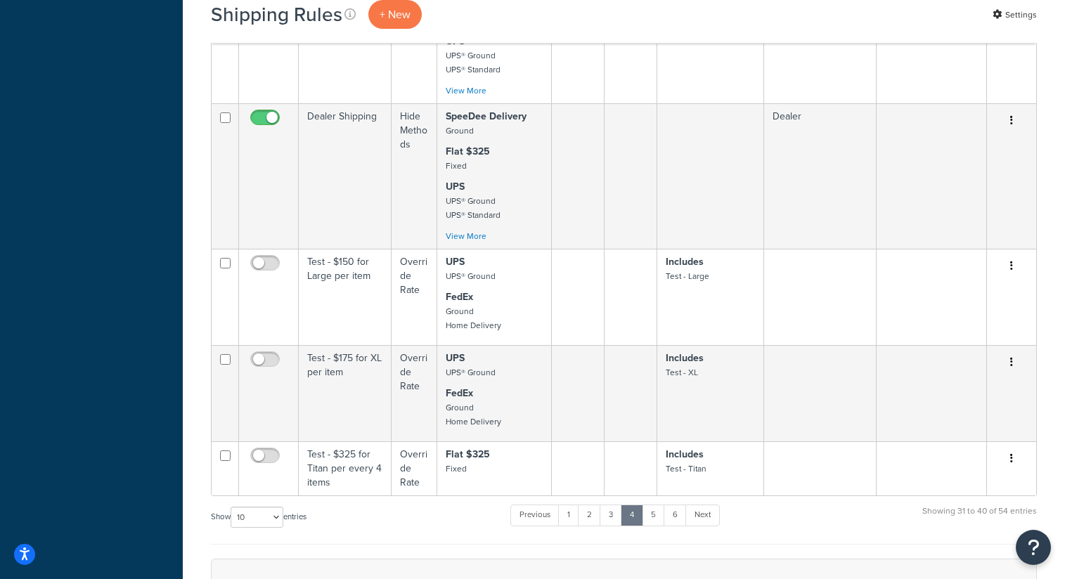
scroll to position [1070, 0]
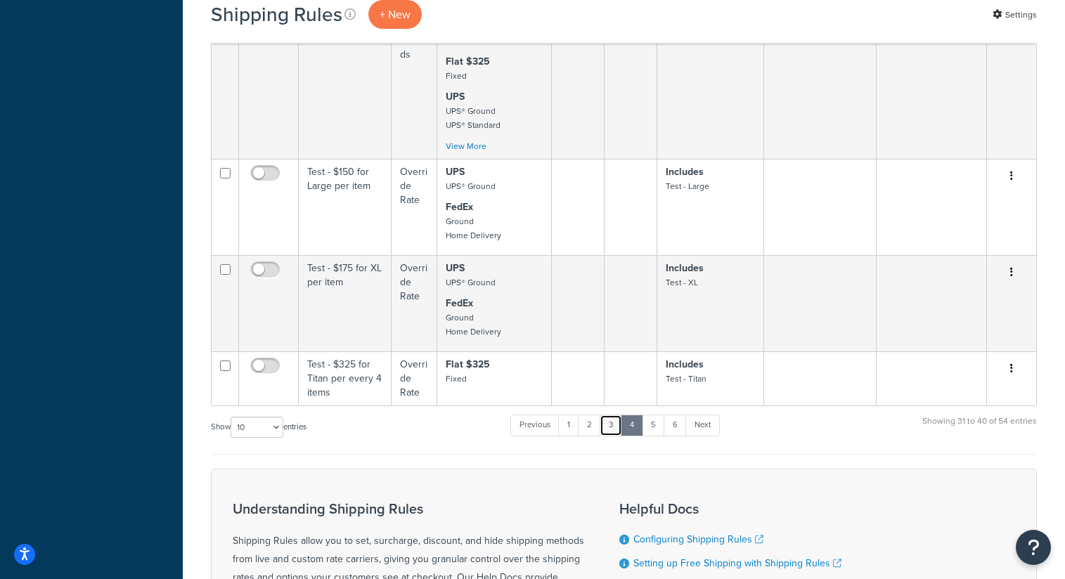
click at [612, 436] on link "3" at bounding box center [611, 425] width 22 height 21
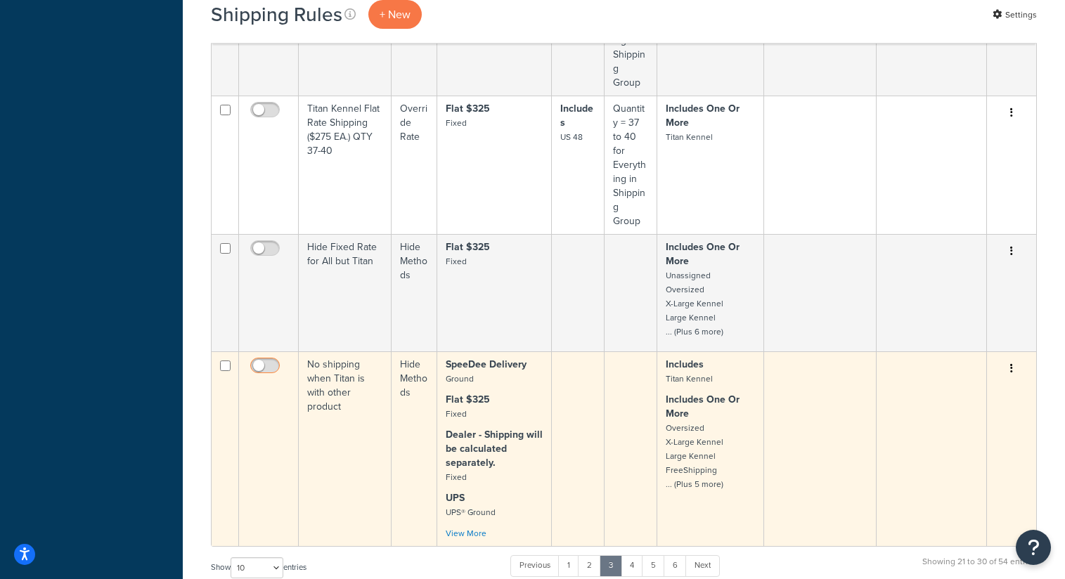
click at [265, 361] on input "checkbox" at bounding box center [266, 370] width 39 height 18
click at [269, 361] on input "checkbox" at bounding box center [266, 370] width 39 height 18
checkbox input "false"
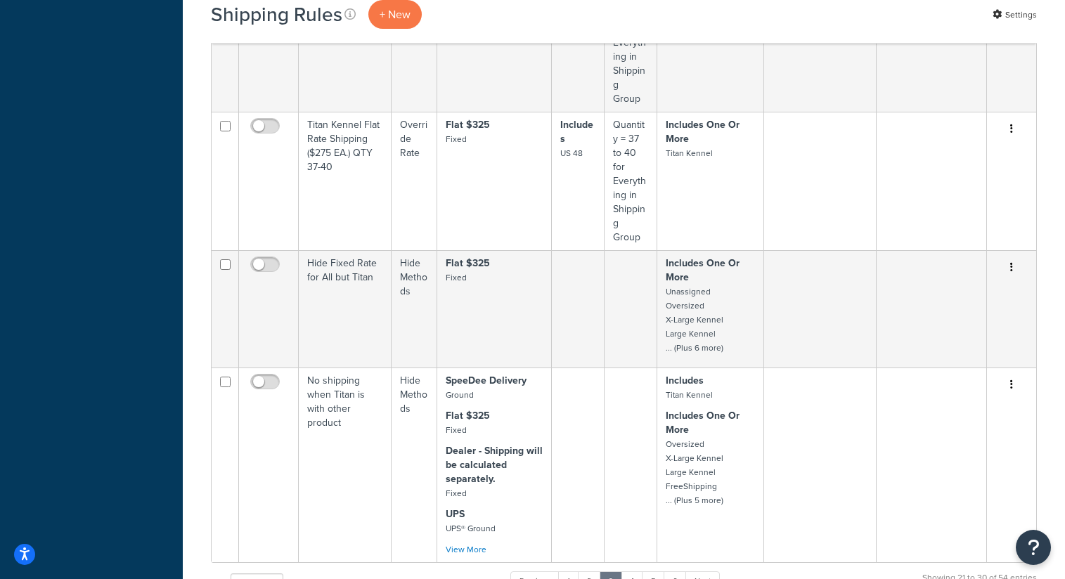
scroll to position [1068, 0]
